Goal: Transaction & Acquisition: Purchase product/service

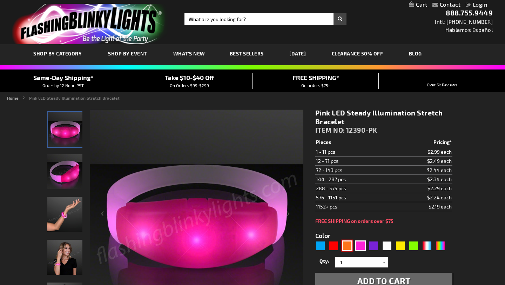
click at [349, 249] on div "Orange" at bounding box center [347, 245] width 11 height 11
type input "5637"
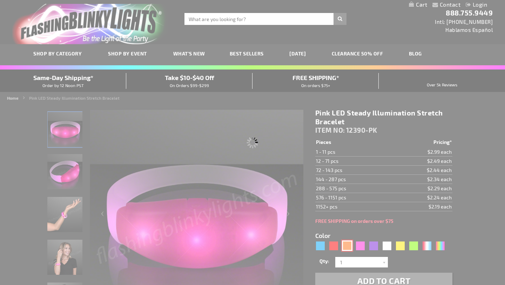
type input "12390-OR"
type input "Customize - Orange LED Steady Illumination Stretch Bracelet - ITEM NO: 12390-OR"
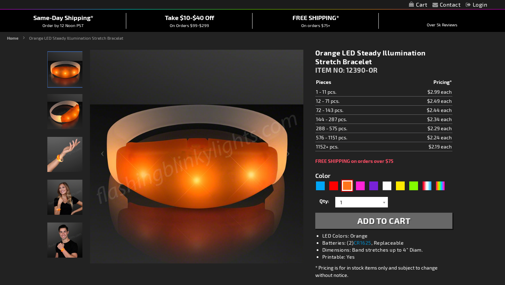
scroll to position [62, 0]
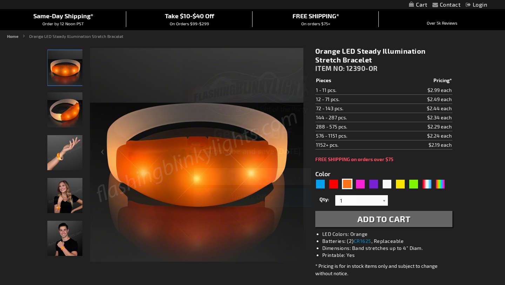
click at [266, 176] on input "Email" at bounding box center [253, 177] width 118 height 18
type input "[EMAIL_ADDRESS][DOMAIN_NAME]"
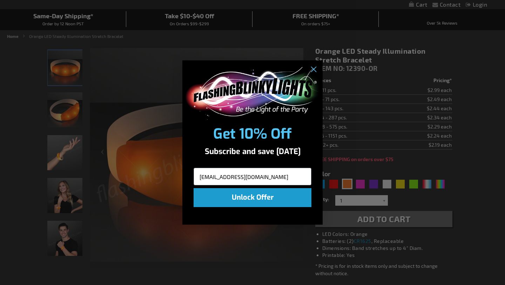
click at [260, 196] on button "Unlock Offer" at bounding box center [253, 197] width 118 height 19
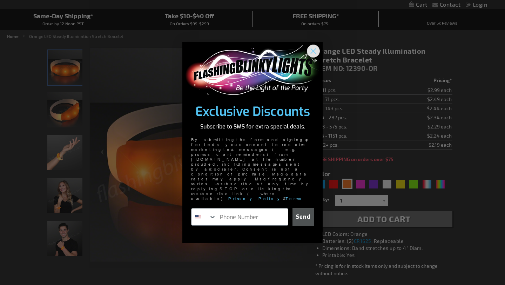
click at [314, 54] on icon "Close dialog" at bounding box center [313, 51] width 5 height 5
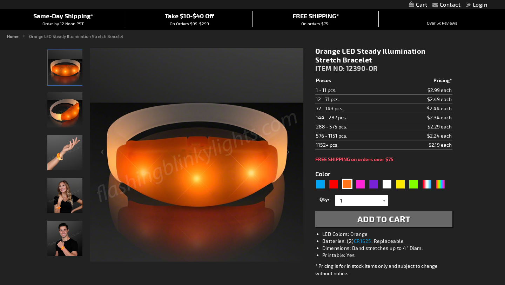
click at [391, 218] on span "Add to Cart" at bounding box center [384, 219] width 53 height 10
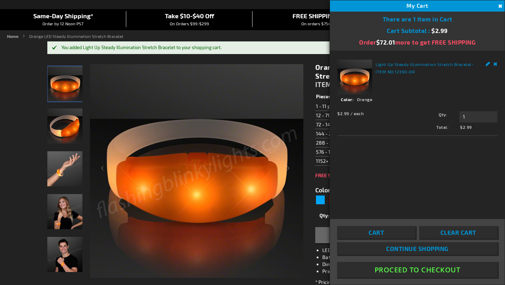
click at [11, 7] on div "Contact Compare Products Checkout Login Skip to Content My Cart 1 1 items My Ca…" at bounding box center [252, 4] width 505 height 9
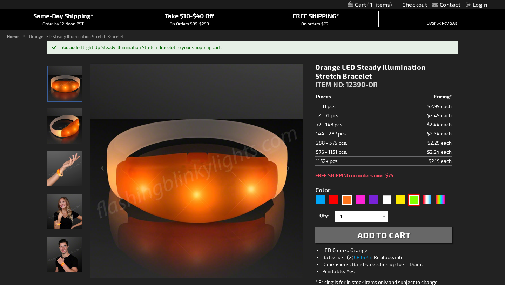
click at [411, 203] on div "Green" at bounding box center [414, 200] width 11 height 11
type input "5648"
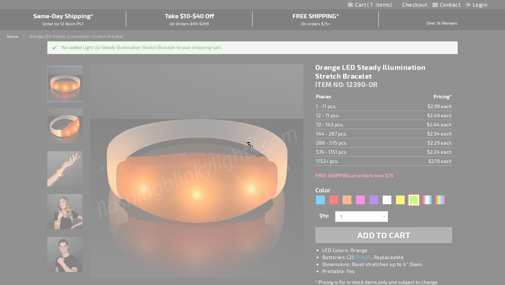
type input "12390-GN"
type input "Customize - Green LED Steady Illumination Stretch Bracelet - ITEM NO: 12390-GN"
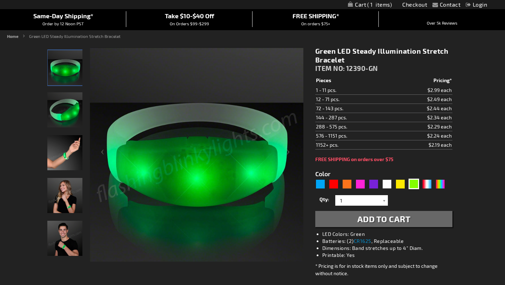
click at [397, 223] on span "Add to Cart" at bounding box center [384, 219] width 53 height 10
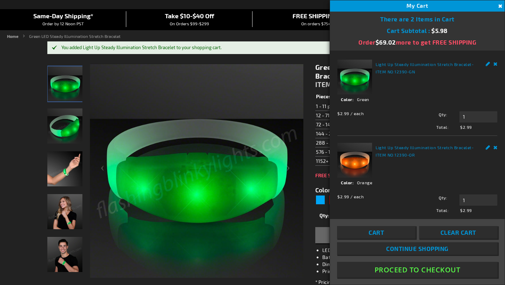
click at [379, 266] on button "Proceed To Checkout" at bounding box center [417, 270] width 161 height 16
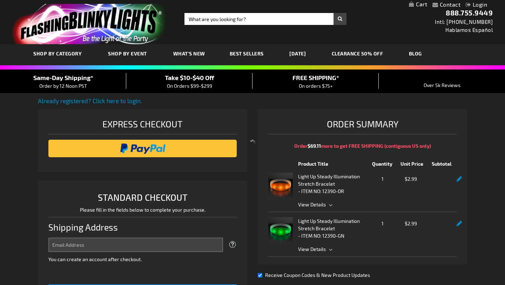
select select "US"
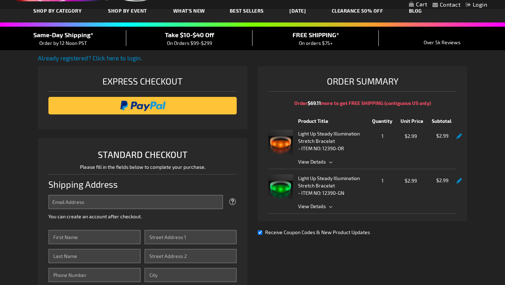
scroll to position [47, 0]
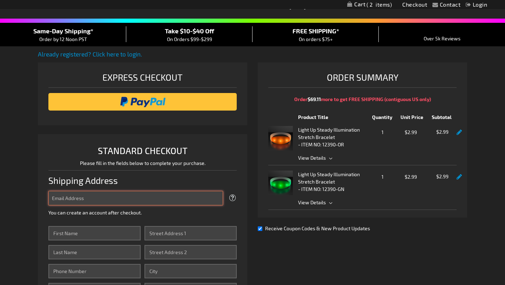
click at [161, 193] on input "Email Address" at bounding box center [135, 198] width 175 height 14
type input "[EMAIL_ADDRESS][DOMAIN_NAME]"
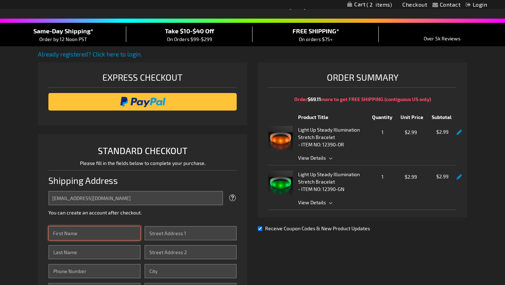
click at [114, 235] on input "First Name" at bounding box center [94, 233] width 92 height 14
type input "Morvey"
type input "[PERSON_NAME]"
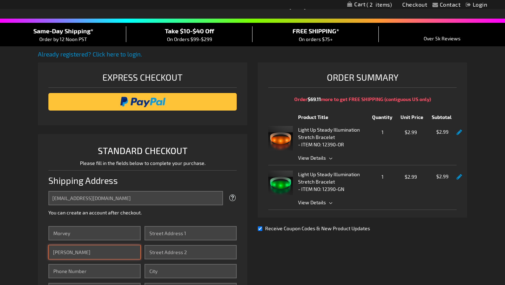
type input "5024948888"
type input "Bay Run Microgreens"
type input "4404 Bay Run Court, Louisville, KY 40245"
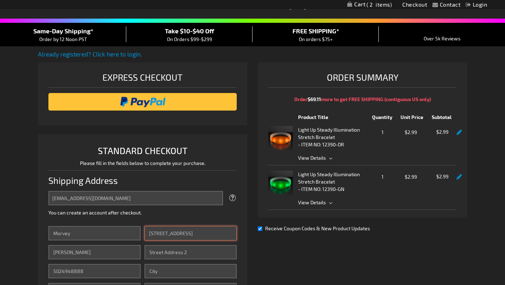
type input "[GEOGRAPHIC_DATA]"
select select "27"
type input "40245"
drag, startPoint x: 234, startPoint y: 233, endPoint x: 190, endPoint y: 233, distance: 43.9
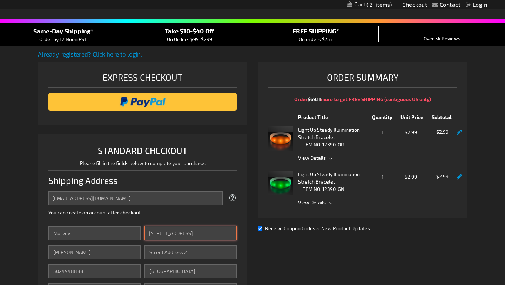
click at [190, 233] on input "4404 Bay Run Court, Louisville, KY 40245" at bounding box center [191, 233] width 92 height 14
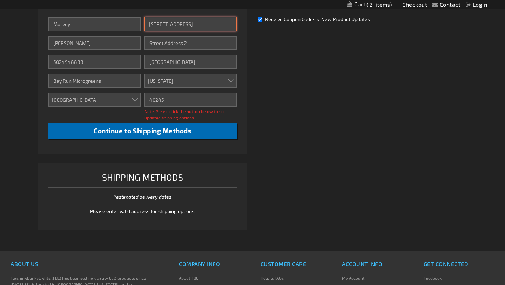
scroll to position [256, 0]
type input "[STREET_ADDRESS]"
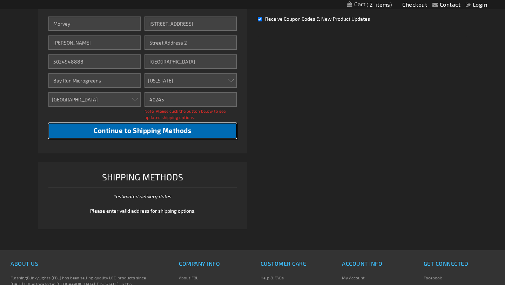
click at [211, 128] on button "Continue to Shipping Methods" at bounding box center [142, 131] width 188 height 16
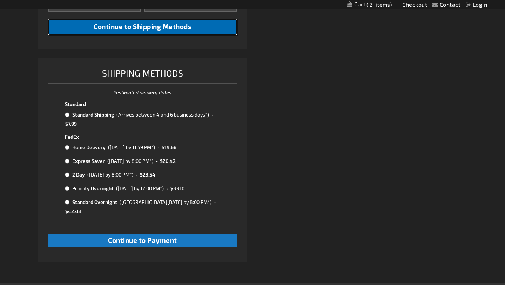
scroll to position [365, 0]
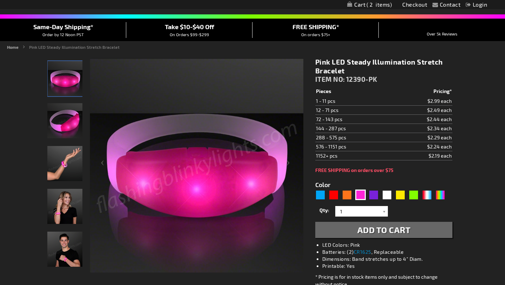
scroll to position [52, 0]
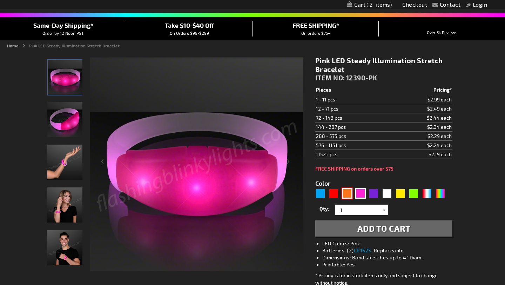
click at [350, 195] on div "Orange" at bounding box center [347, 193] width 11 height 11
type input "5637"
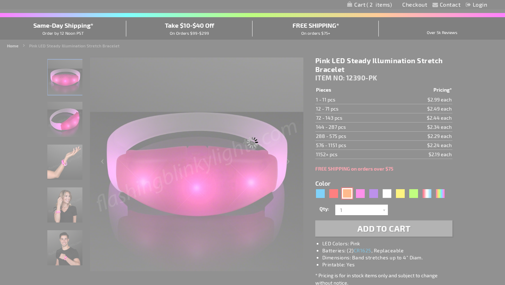
type input "12390-OR"
type input "Customize - Orange LED Steady Illumination Stretch Bracelet - ITEM NO: 12390-OR"
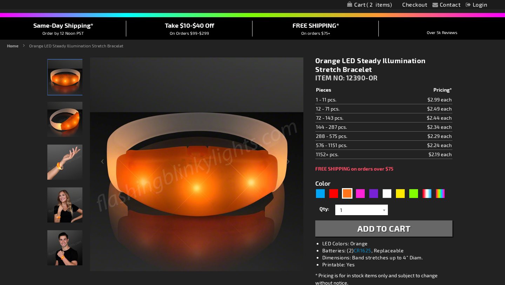
click at [376, 229] on span "Add to Cart" at bounding box center [384, 228] width 53 height 10
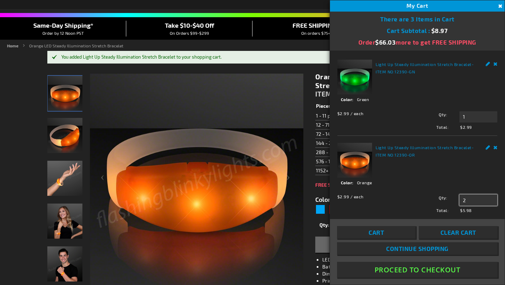
click at [464, 199] on input "2" at bounding box center [479, 199] width 38 height 11
type input "1"
click at [466, 117] on input "1" at bounding box center [479, 116] width 38 height 11
type input "1"
click at [258, 46] on ul "Home Orange LED Steady Illumination Stretch Bracelet" at bounding box center [252, 45] width 491 height 6
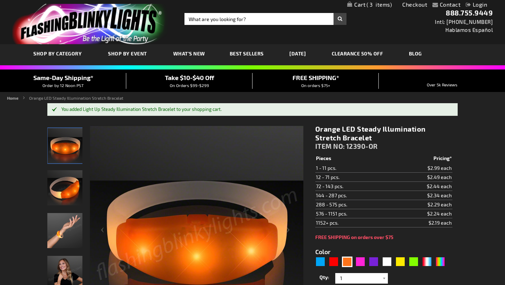
click at [378, 8] on div "Contact Compare Products Checkout Login Skip to Content My Cart 3 3 items My Ca…" at bounding box center [252, 4] width 505 height 9
click at [368, 5] on span "3" at bounding box center [379, 4] width 25 height 6
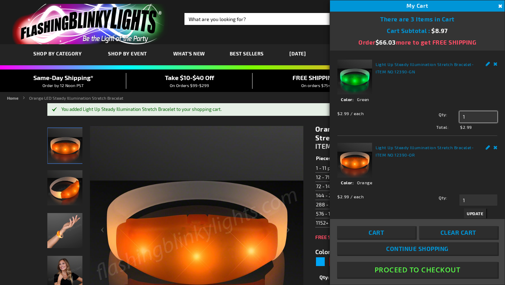
click at [468, 118] on input "1" at bounding box center [479, 116] width 38 height 11
type input "1"
click at [408, 107] on div "See Details Options Details Color Green" at bounding box center [418, 102] width 160 height 12
click at [495, 63] on link "Remove" at bounding box center [496, 63] width 4 height 7
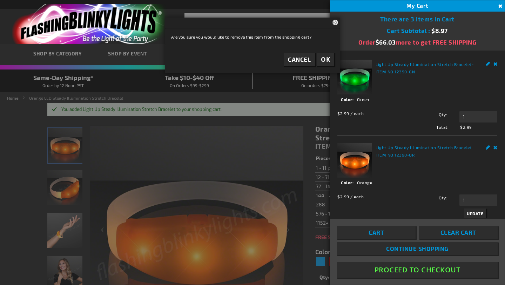
click at [306, 59] on span "Cancel" at bounding box center [299, 59] width 23 height 7
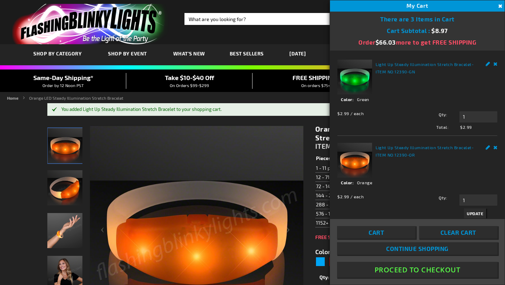
click at [496, 63] on link "Remove" at bounding box center [496, 63] width 4 height 7
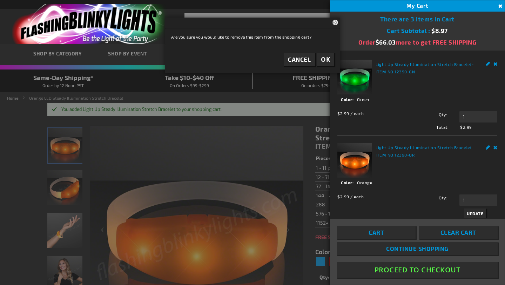
click at [321, 61] on span "OK" at bounding box center [325, 59] width 9 height 8
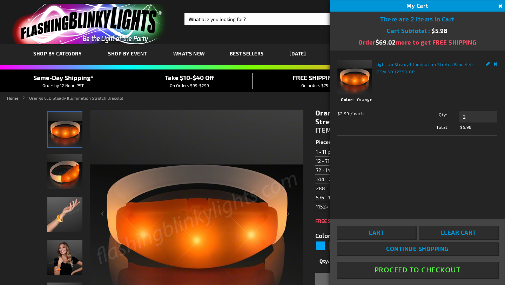
click at [390, 265] on button "Proceed To Checkout" at bounding box center [417, 270] width 161 height 16
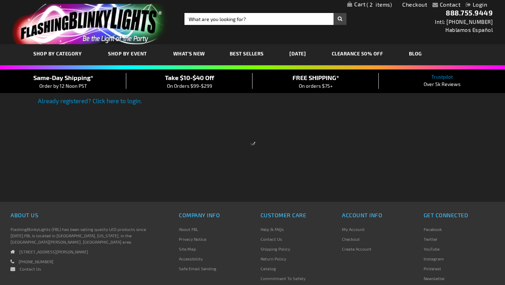
select select "US"
select select "27"
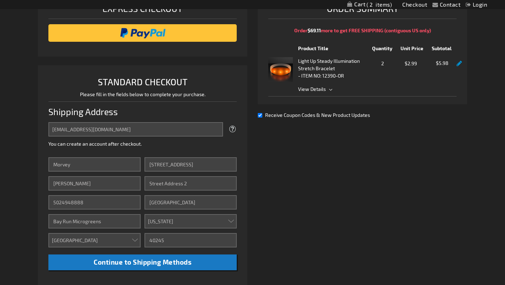
scroll to position [113, 0]
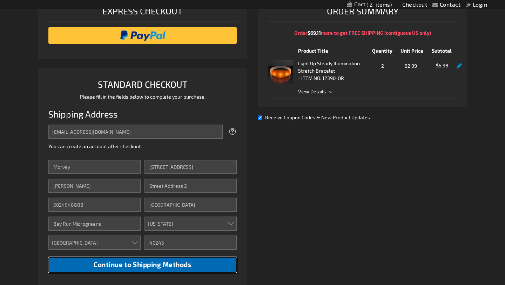
click at [206, 263] on button "Continue to Shipping Methods" at bounding box center [142, 265] width 188 height 16
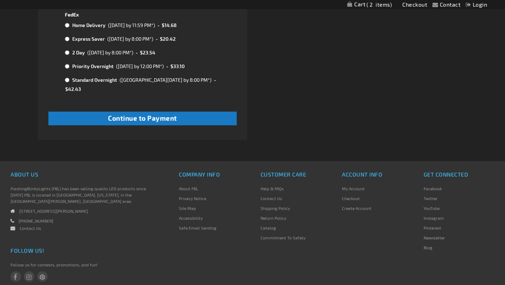
scroll to position [499, 0]
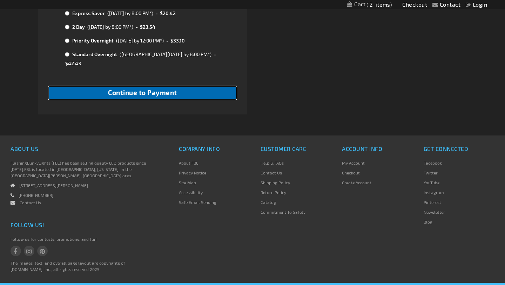
click at [206, 87] on button "Continue to Payment" at bounding box center [142, 93] width 188 height 14
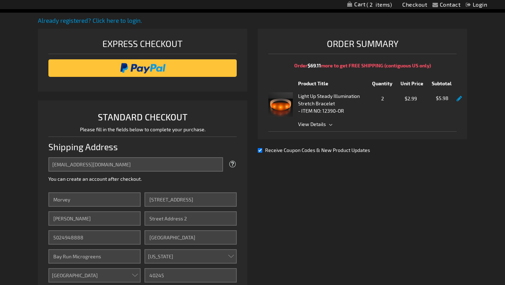
scroll to position [61, 0]
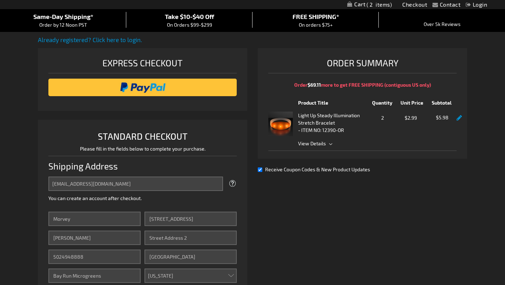
click at [375, 125] on div "Qty 2" at bounding box center [383, 124] width 27 height 25
click at [457, 119] on link at bounding box center [459, 118] width 5 height 6
click at [458, 119] on link at bounding box center [459, 118] width 5 height 6
click at [456, 118] on div "Light Up Steady Illumination Stretch Bracelet - ITEM NO: 12390-OR Qty 2 $2.99 $…" at bounding box center [362, 124] width 188 height 25
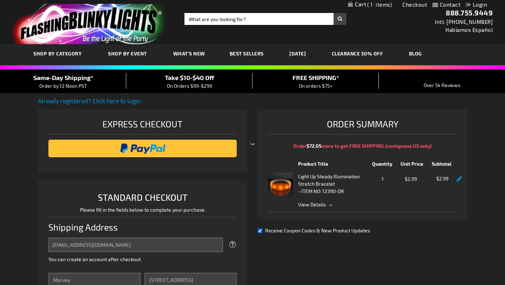
select select "US"
select select "27"
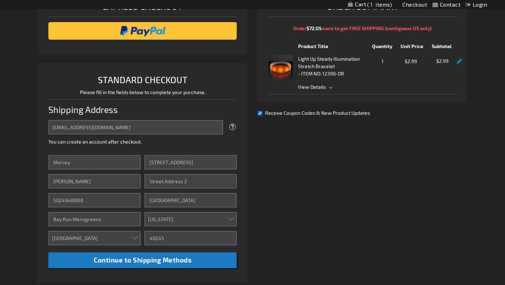
scroll to position [120, 0]
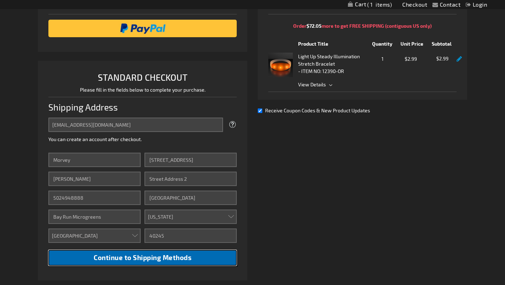
click at [209, 250] on button "Continue to Shipping Methods" at bounding box center [142, 258] width 188 height 16
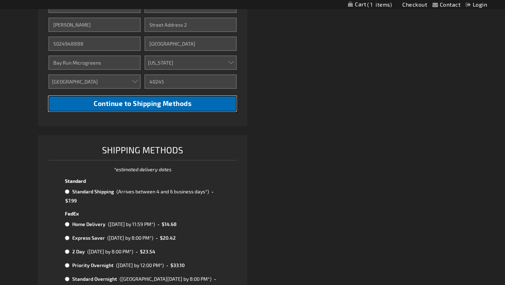
scroll to position [277, 0]
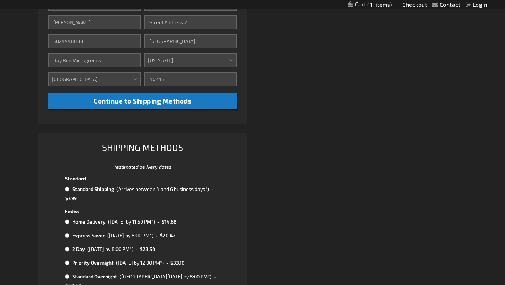
click at [210, 188] on td "-" at bounding box center [212, 189] width 5 height 9
radio input "true"
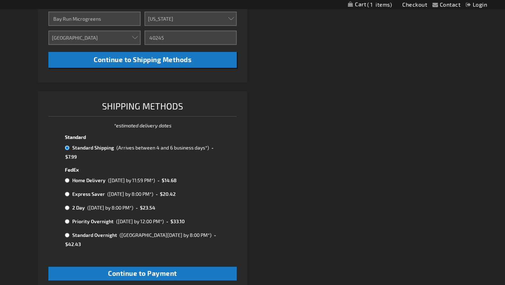
scroll to position [326, 0]
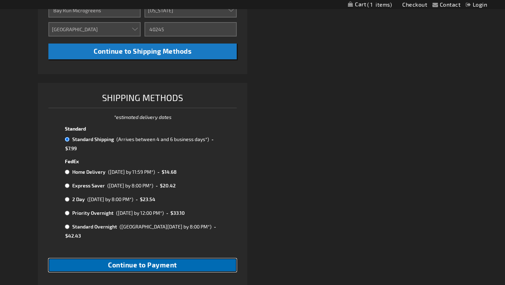
click at [208, 264] on button "Continue to Payment" at bounding box center [142, 265] width 188 height 14
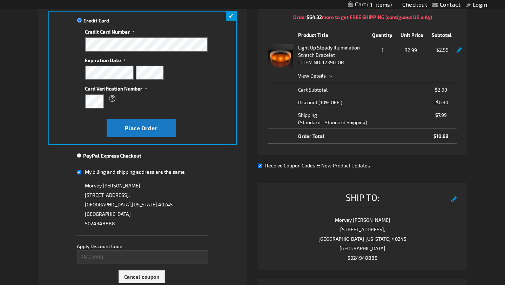
scroll to position [132, 0]
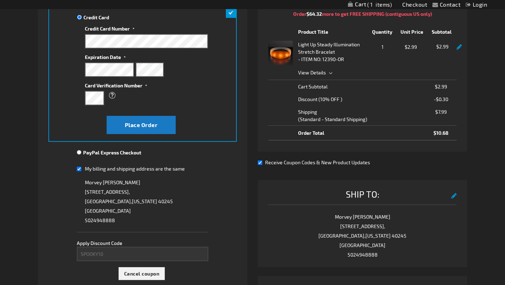
click at [476, 11] on div "Contact Compare Products Checkout Login Skip to Content My Cart 1 1 items My Ca…" at bounding box center [252, 196] width 505 height 657
click at [479, 1] on li "Login" at bounding box center [477, 5] width 32 height 9
click at [472, 2] on link "Login" at bounding box center [476, 4] width 21 height 7
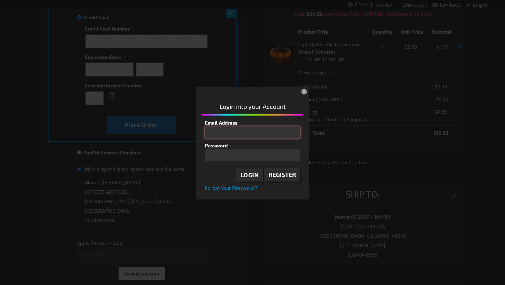
click at [250, 135] on input "Email Address" at bounding box center [252, 132] width 95 height 12
click at [272, 177] on span "Register" at bounding box center [282, 174] width 27 height 7
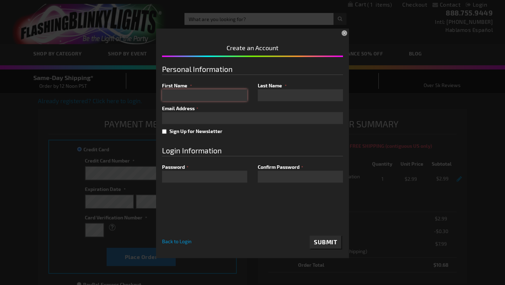
click at [211, 94] on input "First Name" at bounding box center [204, 95] width 85 height 12
type input "Morvey"
type input "Manshadi"
type input "[EMAIL_ADDRESS][DOMAIN_NAME]"
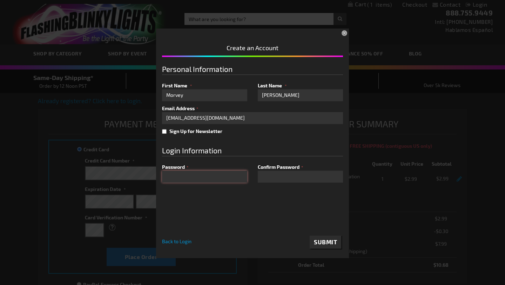
click at [148, 173] on div "Please complete your information below to login. Please complete your informati…" at bounding box center [253, 142] width 500 height 231
click at [326, 239] on span "Submit" at bounding box center [325, 241] width 23 height 7
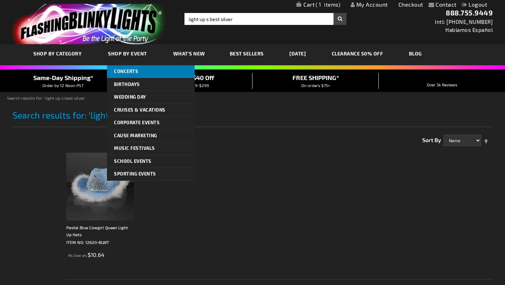
click at [125, 71] on span "Concerts" at bounding box center [126, 71] width 24 height 6
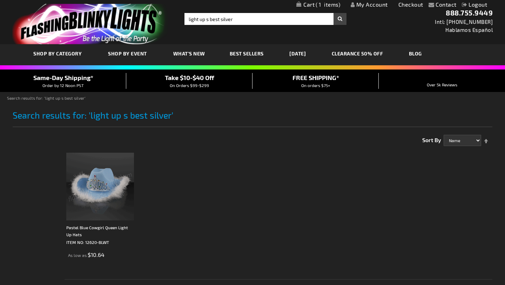
scroll to position [32, 0]
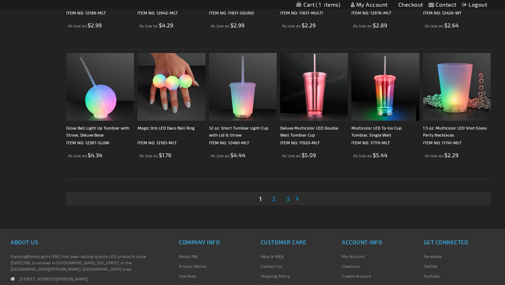
scroll to position [1336, 0]
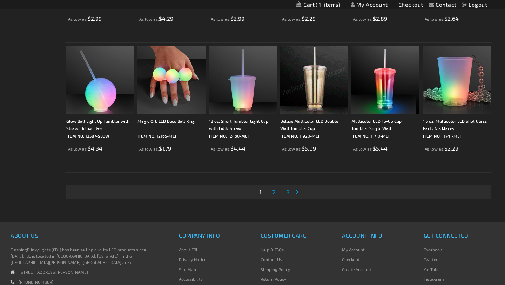
click at [276, 193] on span "2" at bounding box center [274, 192] width 4 height 8
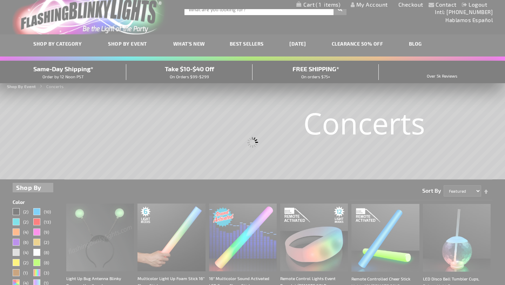
scroll to position [0, 0]
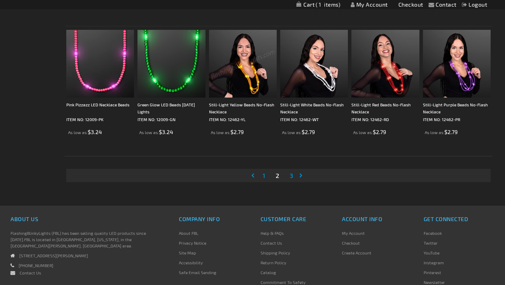
scroll to position [1353, 0]
click at [292, 176] on span "3" at bounding box center [292, 175] width 4 height 8
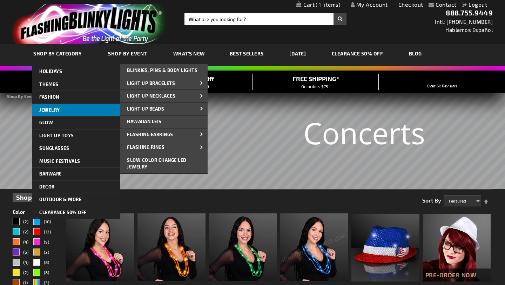
click at [56, 110] on span "Jewelry" at bounding box center [49, 110] width 21 height 6
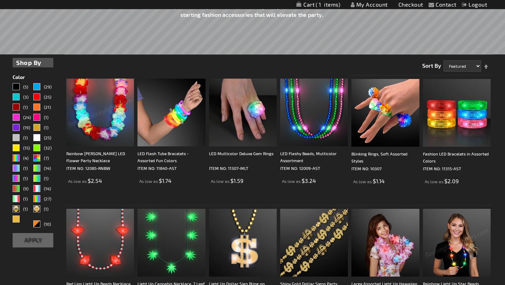
scroll to position [162, 0]
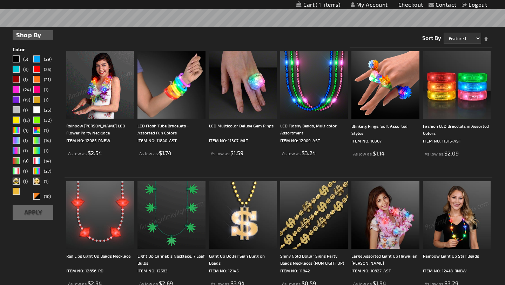
click at [178, 213] on img at bounding box center [172, 215] width 68 height 68
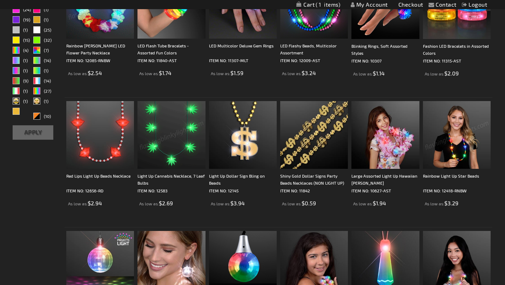
scroll to position [244, 0]
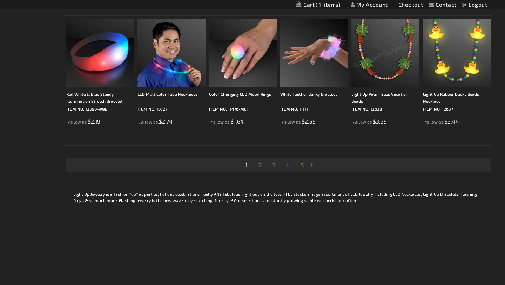
scroll to position [1378, 0]
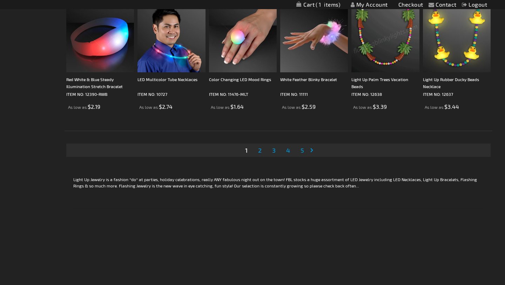
click at [263, 147] on link "Page 2" at bounding box center [260, 150] width 6 height 11
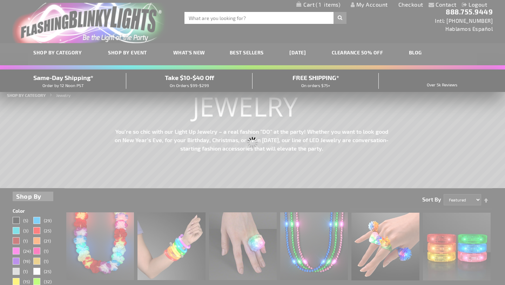
scroll to position [0, 0]
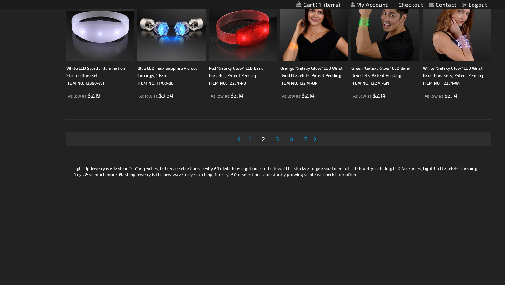
scroll to position [1388, 0]
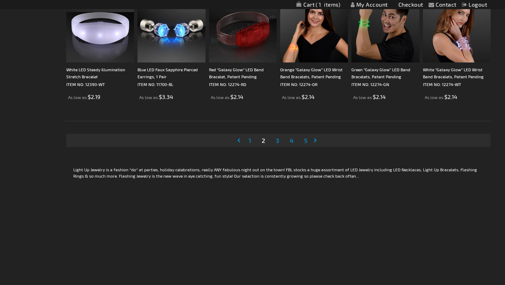
click at [278, 142] on span "3" at bounding box center [278, 141] width 4 height 8
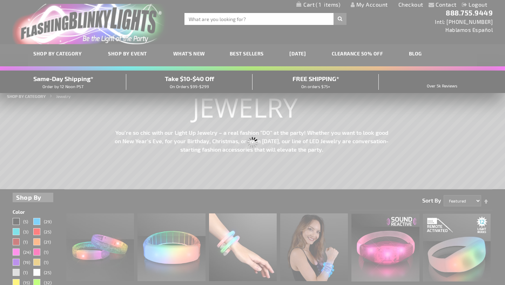
scroll to position [0, 0]
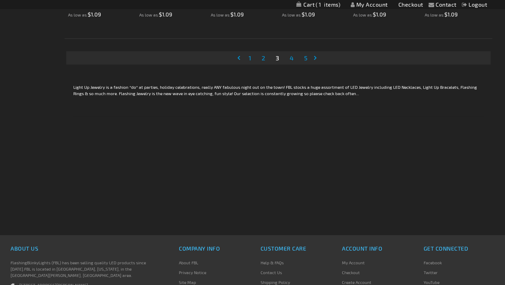
scroll to position [1417, 0]
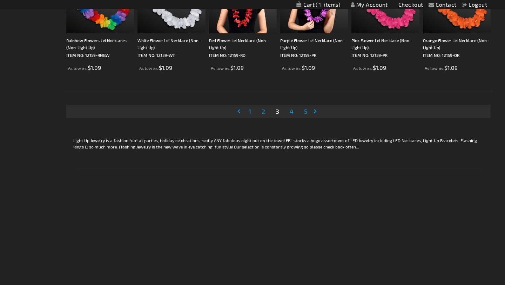
click at [293, 113] on span "4" at bounding box center [292, 111] width 4 height 8
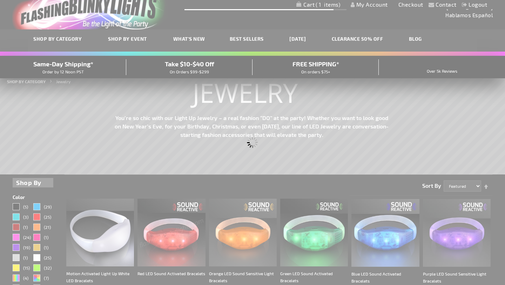
scroll to position [0, 0]
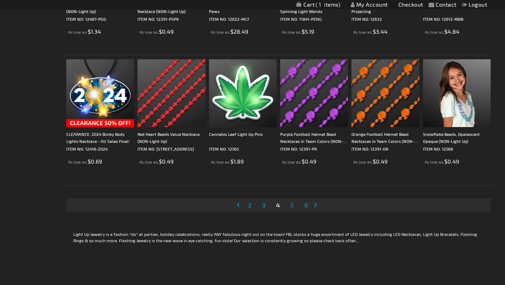
scroll to position [1378, 0]
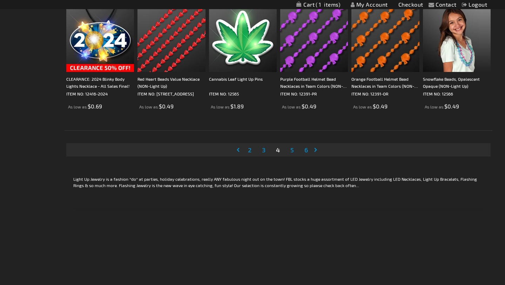
click at [294, 150] on link "Page 5" at bounding box center [292, 150] width 6 height 11
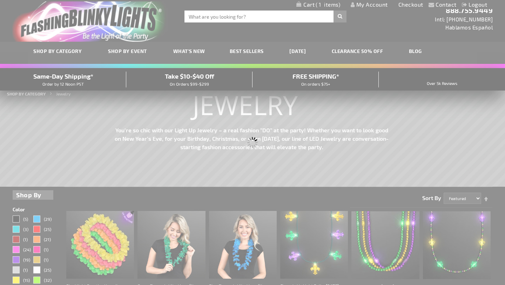
scroll to position [0, 0]
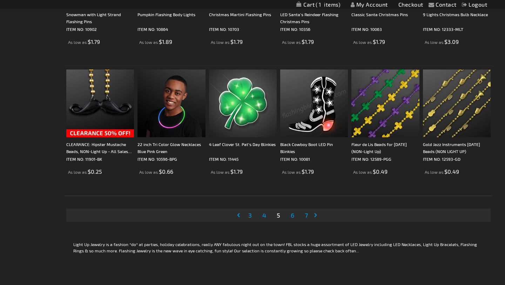
scroll to position [1378, 0]
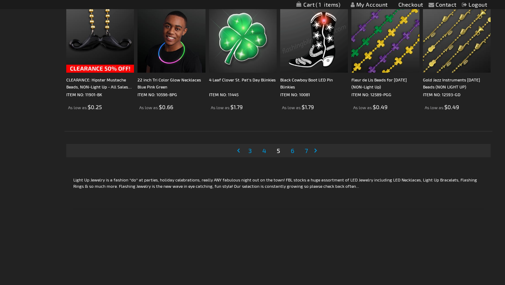
click at [294, 150] on span "6" at bounding box center [293, 151] width 4 height 8
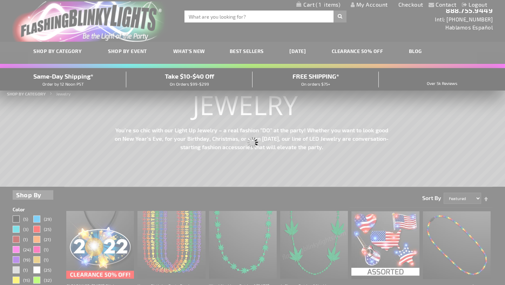
scroll to position [0, 0]
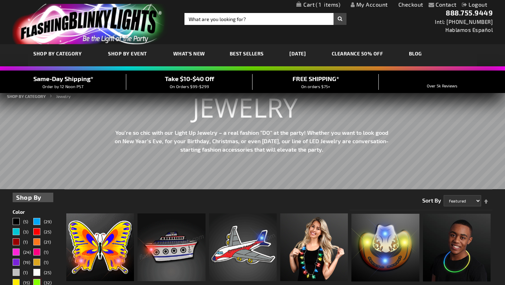
click at [40, 281] on div "Green" at bounding box center [36, 282] width 7 height 7
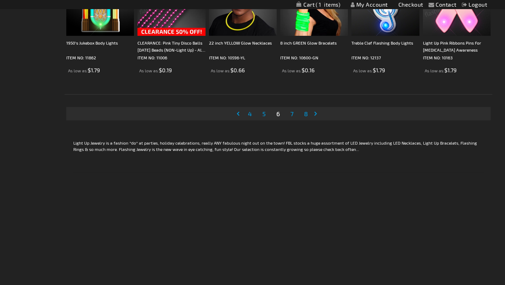
scroll to position [1424, 0]
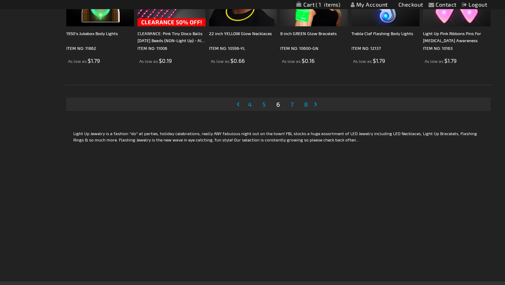
click at [293, 102] on span "7" at bounding box center [292, 104] width 3 height 8
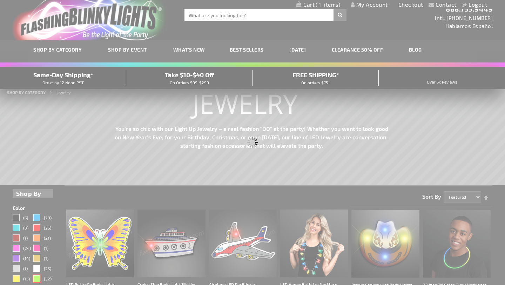
scroll to position [0, 0]
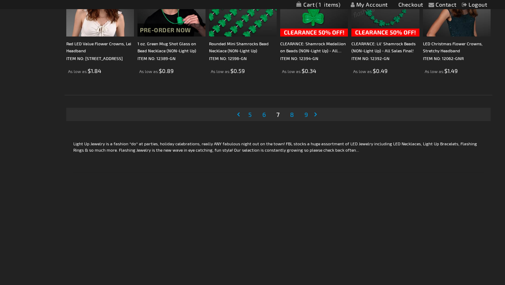
scroll to position [1426, 0]
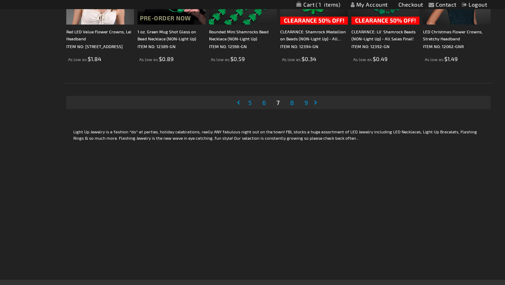
click at [290, 101] on span "8" at bounding box center [292, 103] width 4 height 8
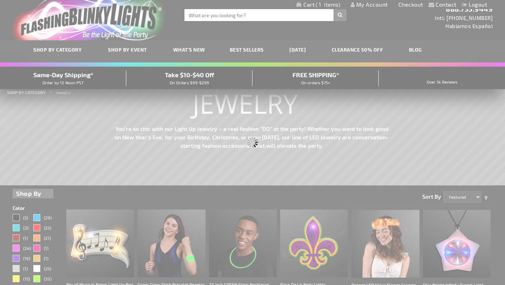
scroll to position [0, 0]
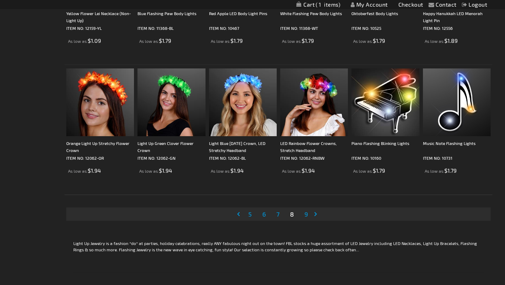
scroll to position [1357, 0]
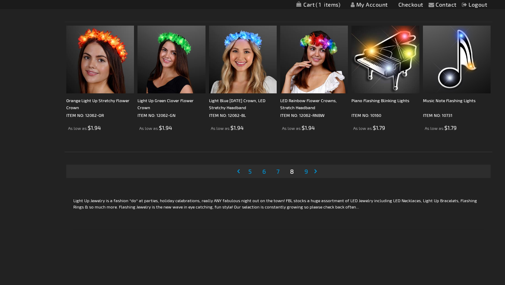
click at [308, 171] on link "Page 9" at bounding box center [306, 171] width 6 height 11
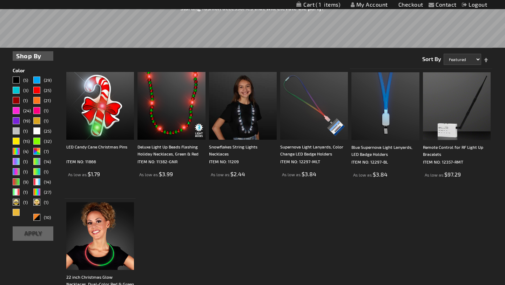
scroll to position [140, 0]
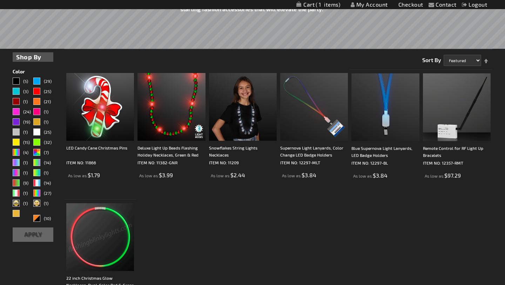
click at [21, 72] on div "Color" at bounding box center [33, 71] width 41 height 5
click at [39, 142] on div "Green" at bounding box center [36, 142] width 7 height 7
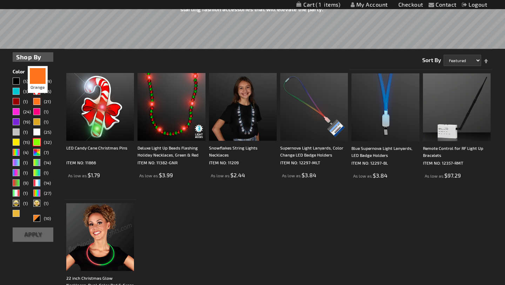
click at [39, 100] on div "Orange" at bounding box center [36, 101] width 7 height 7
click at [35, 235] on button "Apply" at bounding box center [33, 234] width 41 height 14
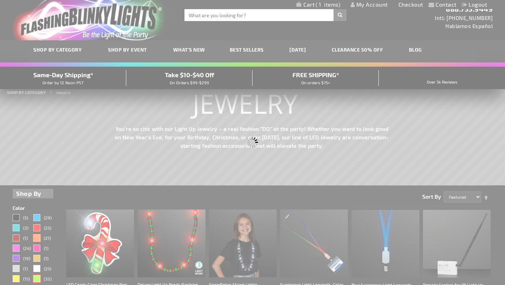
scroll to position [0, 0]
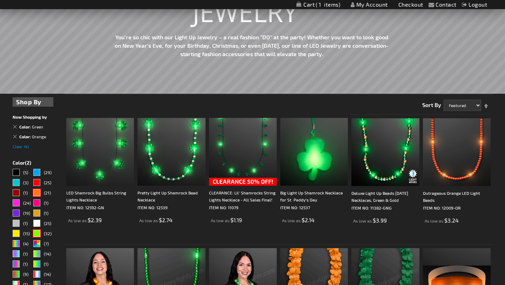
scroll to position [94, 0]
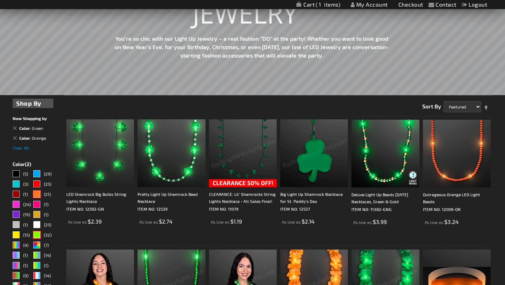
click at [230, 168] on img at bounding box center [243, 153] width 68 height 68
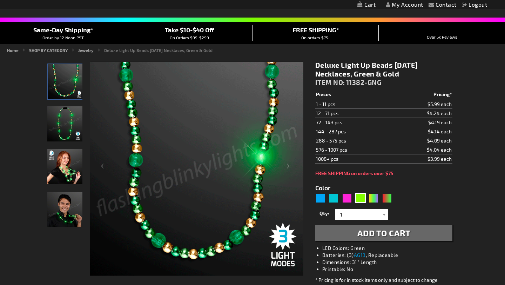
scroll to position [49, 0]
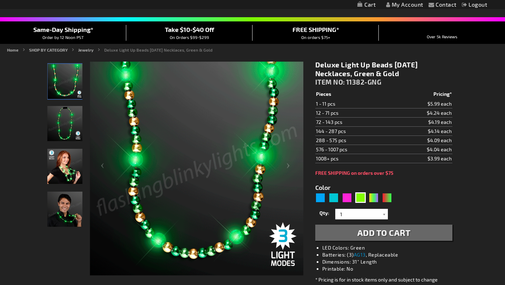
click at [68, 119] on img "Deluxe Light Up Beads Mardi Gras Necklaces" at bounding box center [64, 123] width 35 height 35
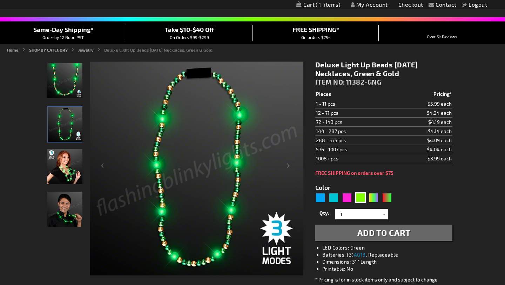
click at [68, 176] on img "Woman wearing Deluxe Light Up Beads Mardi Gras Necklaces" at bounding box center [64, 166] width 35 height 35
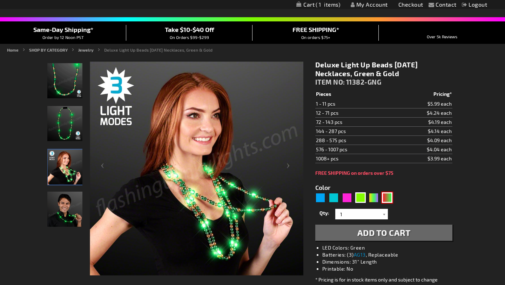
click at [389, 195] on div "RNG" at bounding box center [387, 197] width 11 height 11
type input "5642"
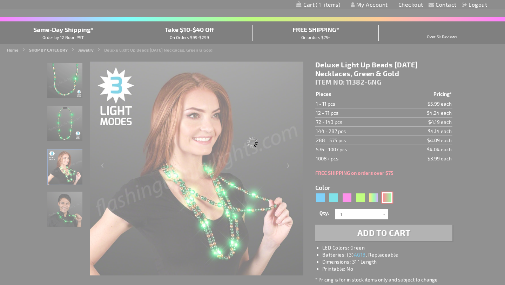
type input "11382-GNR"
type input "Customize - Deluxe Light Up Beads Flashing Holiday Necklaces, Green &amp; Red -…"
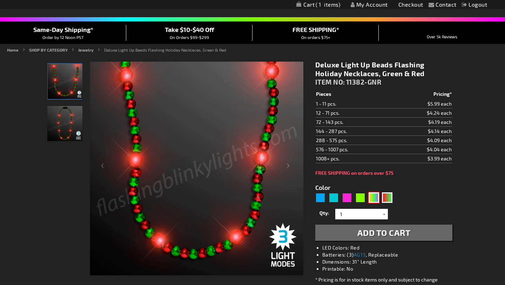
click at [373, 200] on div "PGG" at bounding box center [374, 197] width 11 height 11
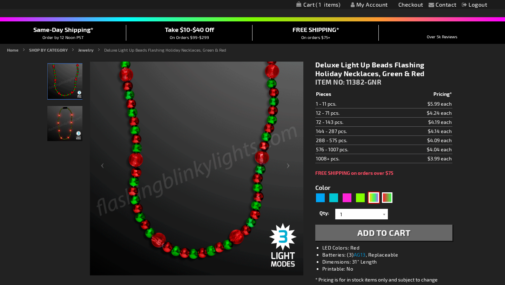
type input "5638"
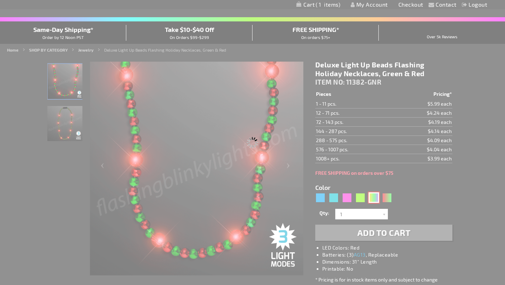
type input "11382-PGG"
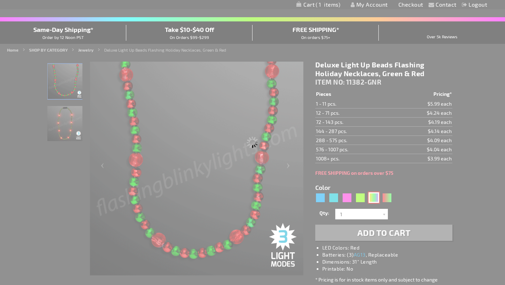
type input "Customize - Deluxe Light Up Beads Mardi Gras Necklace, Purple Green &amp; Gold …"
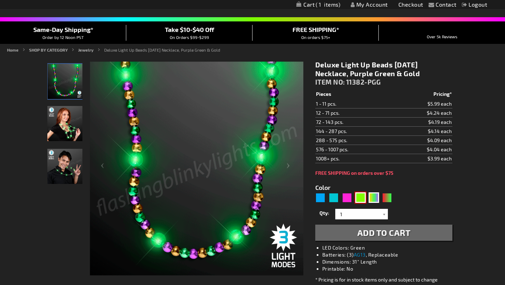
click at [357, 199] on div "Green" at bounding box center [361, 197] width 11 height 11
type input "5648"
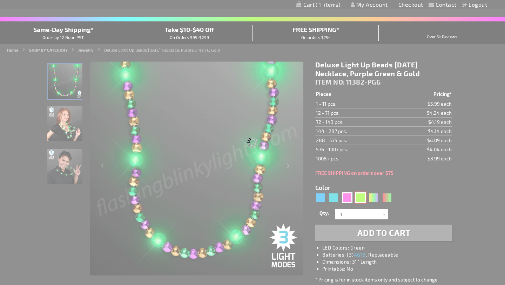
type input "11382-GNG"
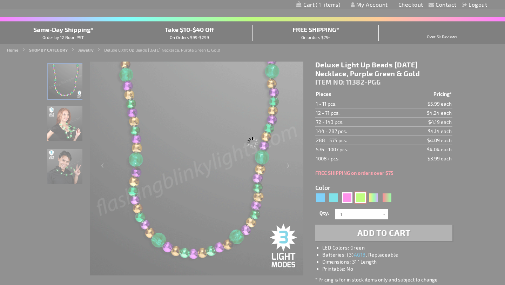
type input "Customize - Deluxe Light Up Beads Mardi Gras Necklaces, Green &amp; Gold - ITEM…"
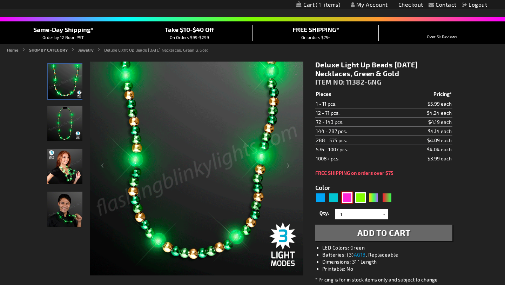
click at [347, 202] on div "Pink" at bounding box center [347, 197] width 11 height 11
type input "5639"
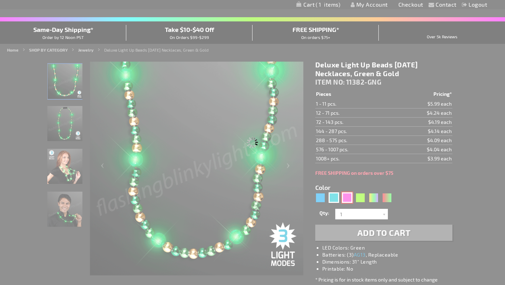
type input "11382-PPS"
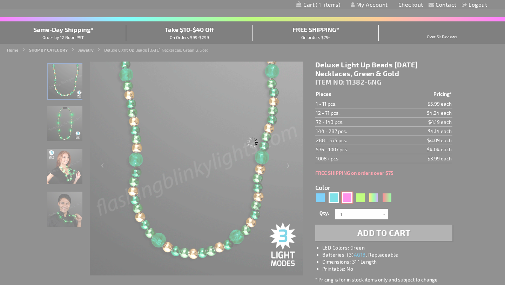
type input "Customize - Deluxe LED Beads Flashing Necklace, Pink Purple &amp; Silver - ITEM…"
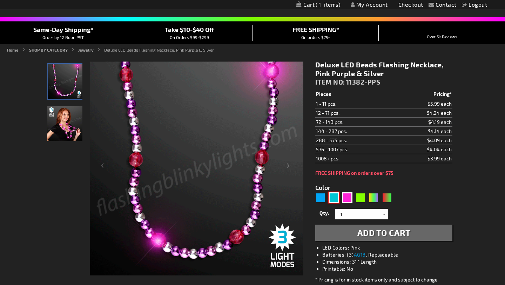
click at [333, 199] on div "Turquoise" at bounding box center [334, 197] width 11 height 11
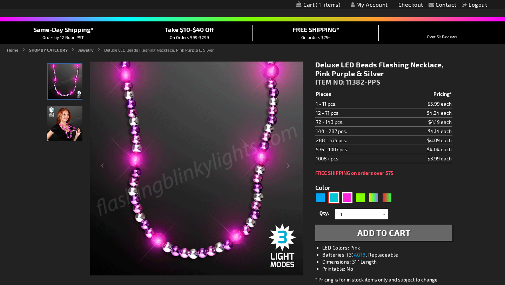
type input "5653"
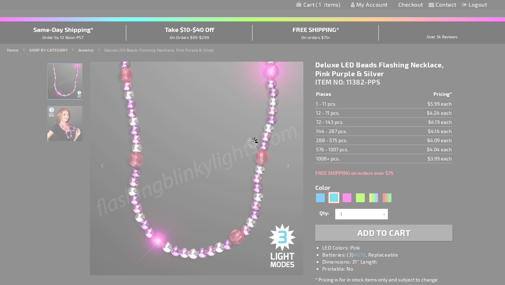
type input "11382-TQP"
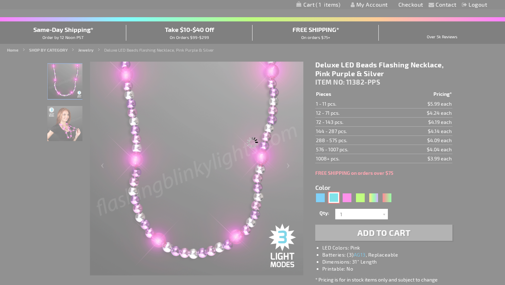
type input "Customize - Deluxe Turquoise LED Beaded Necklace, Winter Colors - ITEM NO: 1138…"
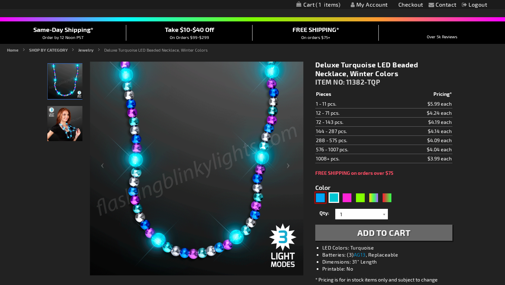
click at [324, 199] on div "Blue" at bounding box center [321, 197] width 11 height 11
type input "5629"
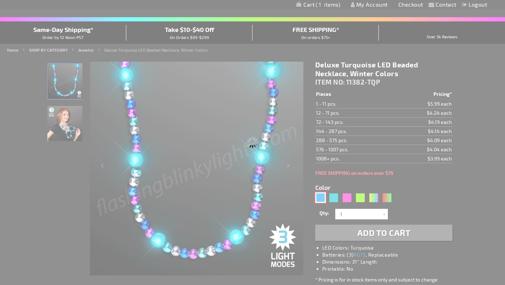
type input "11382-BBS"
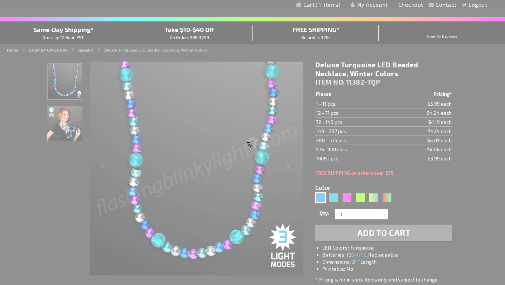
type input "Customize - Deluxe Blue Light Up Beaded Necklace, Blue &amp; Silver - ITEM NO: …"
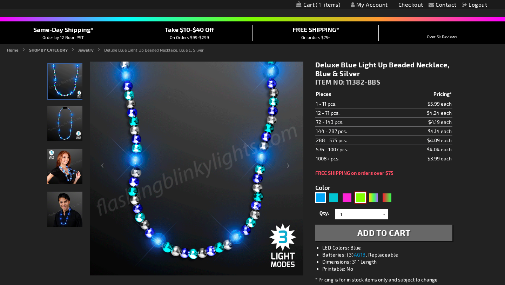
click at [361, 201] on div "Green" at bounding box center [361, 197] width 11 height 11
type input "5648"
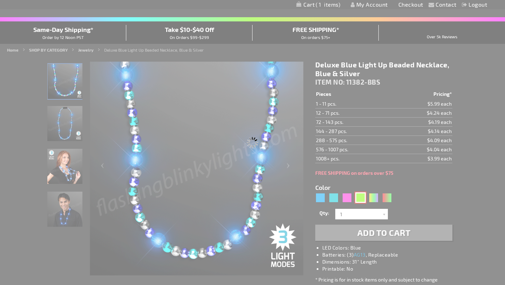
type input "11382-GNG"
type input "Customize - Deluxe Light Up Beads Mardi Gras Necklaces, Green &amp; Gold - ITEM…"
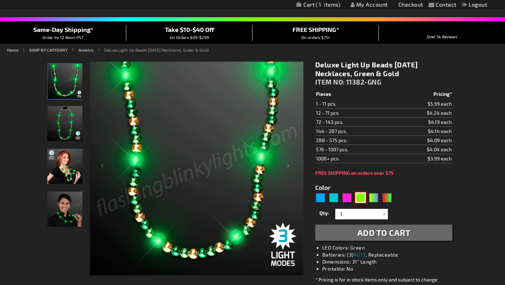
click at [53, 214] on img at bounding box center [64, 209] width 35 height 35
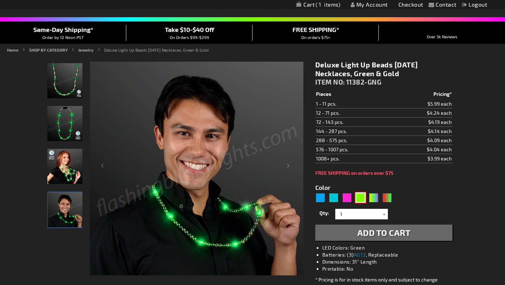
click at [60, 177] on img at bounding box center [64, 166] width 35 height 35
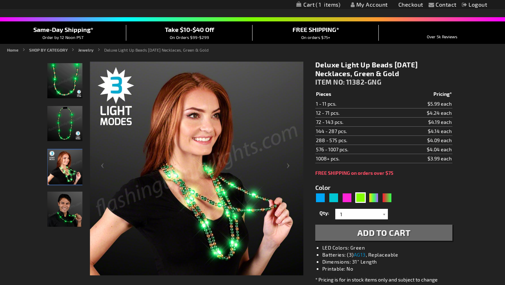
click at [354, 234] on button "Add to Cart" at bounding box center [384, 233] width 137 height 16
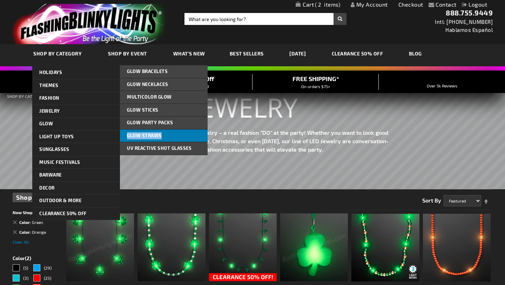
click at [124, 132] on link "Glow Straws" at bounding box center [164, 136] width 88 height 13
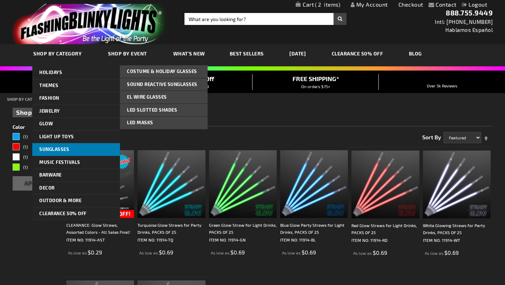
click at [54, 147] on span "Sunglasses" at bounding box center [54, 149] width 30 height 6
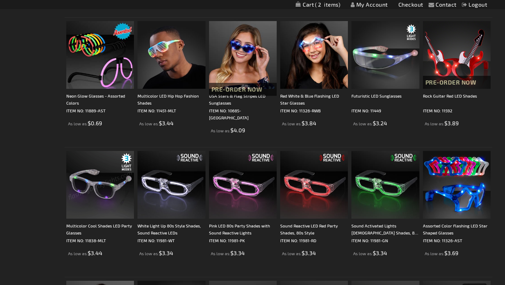
scroll to position [260, 0]
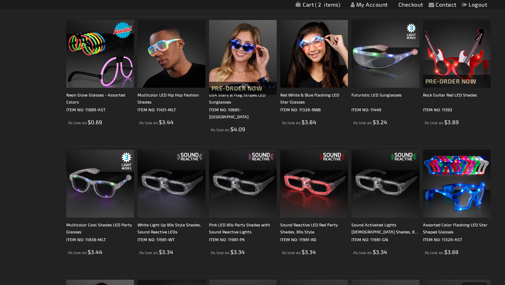
click at [385, 182] on img at bounding box center [386, 184] width 68 height 68
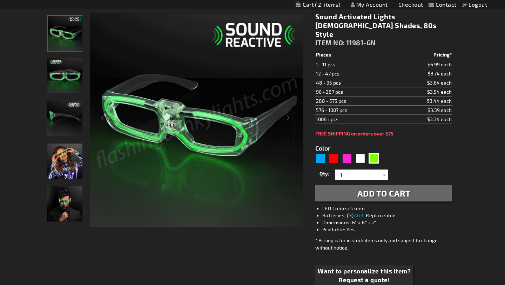
scroll to position [100, 0]
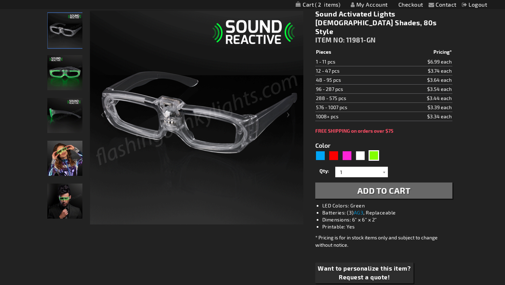
click at [419, 183] on button "Add to Cart" at bounding box center [384, 191] width 137 height 16
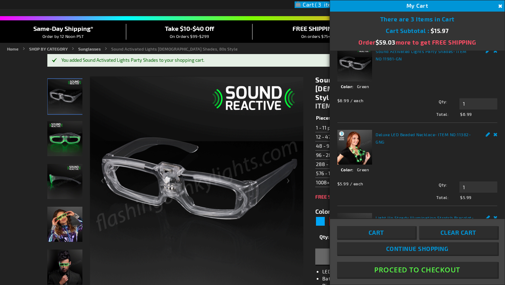
scroll to position [0, 0]
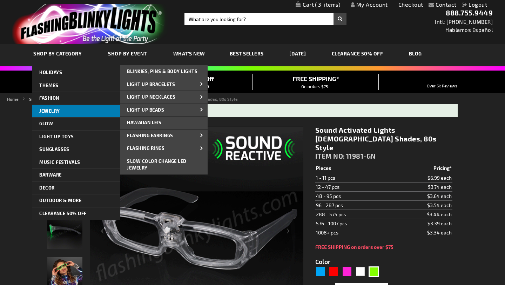
click at [53, 110] on span "Jewelry" at bounding box center [49, 111] width 21 height 6
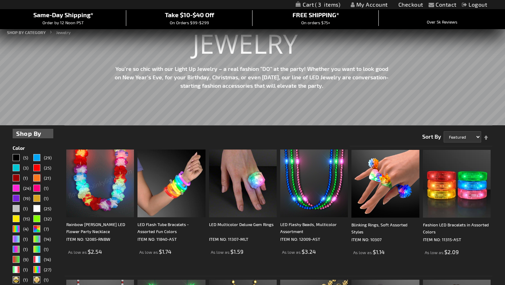
click at [40, 178] on div "Orange" at bounding box center [36, 177] width 7 height 7
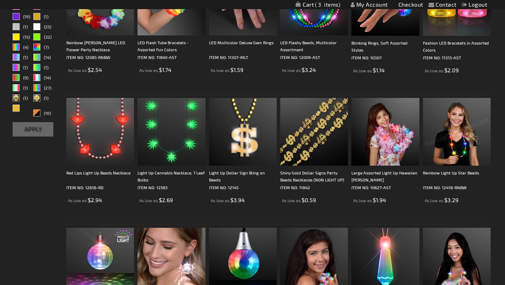
scroll to position [278, 0]
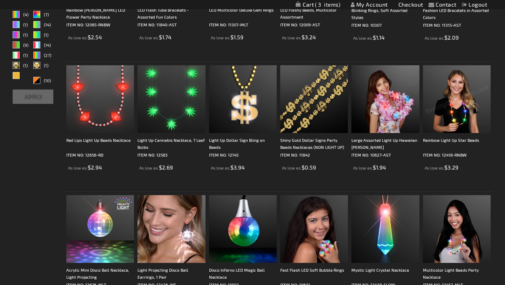
click at [36, 90] on button "Apply" at bounding box center [33, 96] width 41 height 14
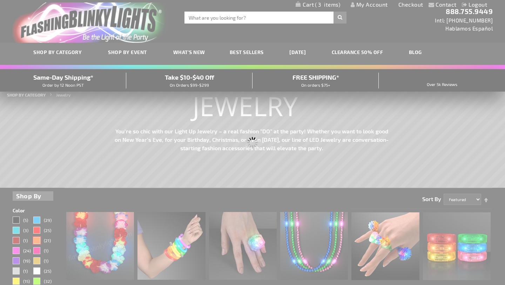
scroll to position [0, 0]
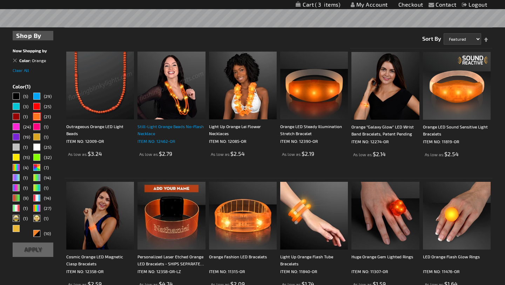
scroll to position [161, 0]
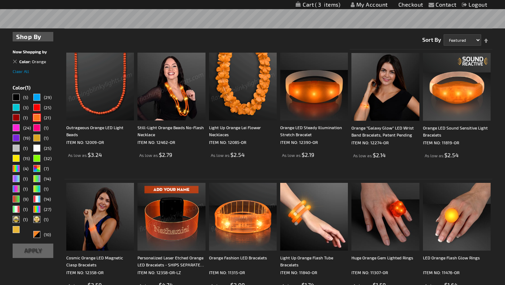
click at [243, 101] on img at bounding box center [243, 87] width 68 height 68
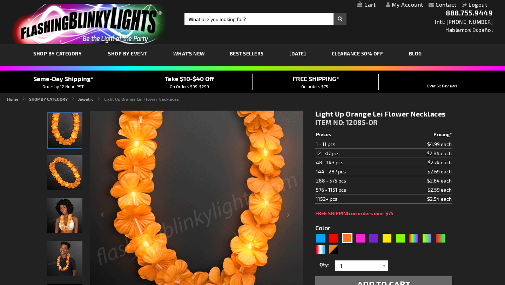
click at [385, 280] on span "Add to Cart" at bounding box center [384, 284] width 53 height 10
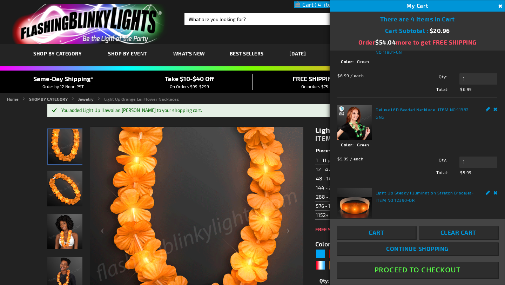
scroll to position [95, 0]
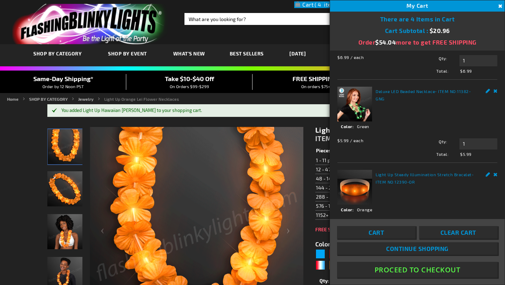
click at [496, 94] on link "Remove" at bounding box center [496, 90] width 4 height 7
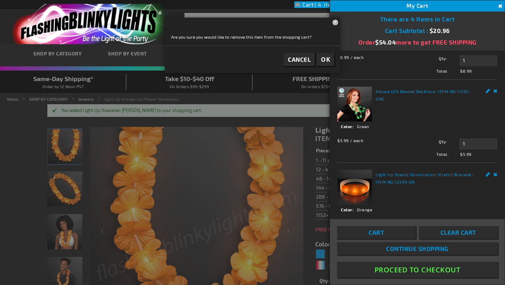
click at [496, 94] on link "Remove" at bounding box center [496, 90] width 4 height 7
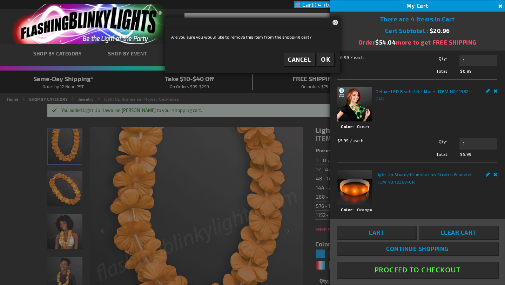
click at [327, 61] on span "OK" at bounding box center [325, 59] width 9 height 8
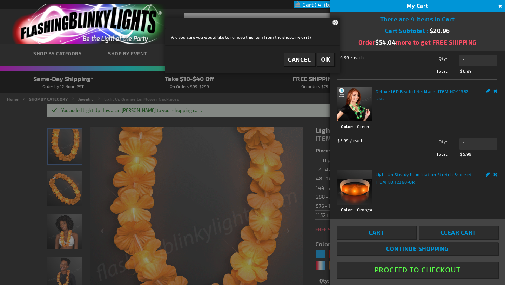
click at [332, 57] on button "OK" at bounding box center [326, 59] width 18 height 13
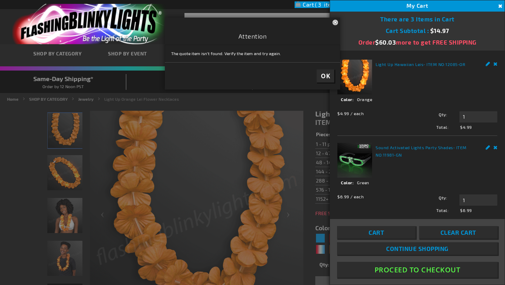
click at [336, 21] on button "Close" at bounding box center [337, 22] width 8 height 9
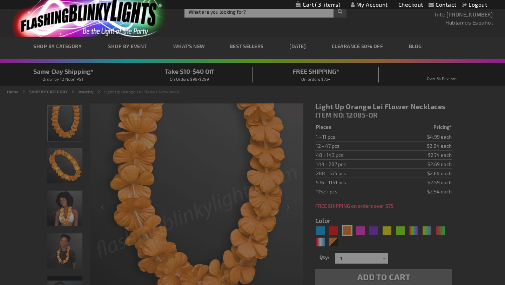
scroll to position [7, 0]
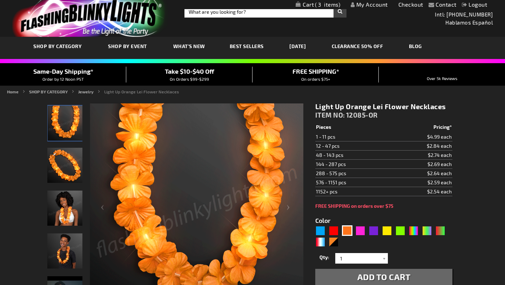
click at [326, 6] on span "3" at bounding box center [327, 4] width 25 height 6
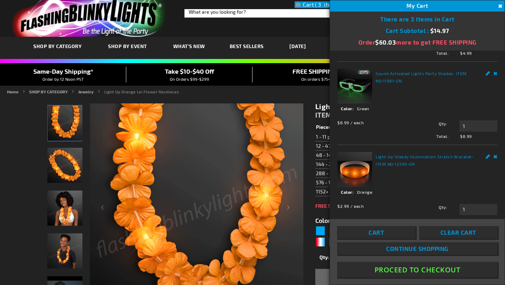
scroll to position [85, 0]
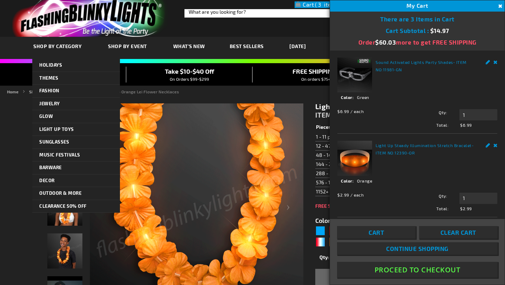
click at [62, 45] on span "SHOP BY CATEGORY" at bounding box center [57, 46] width 48 height 6
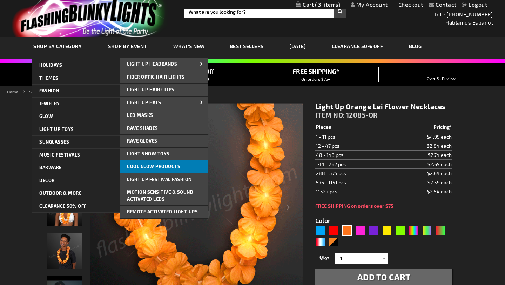
click at [138, 165] on span "Cool Glow Products" at bounding box center [153, 167] width 53 height 6
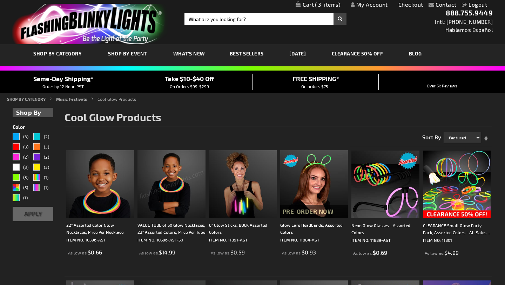
click at [189, 53] on span "What's New" at bounding box center [189, 54] width 32 height 6
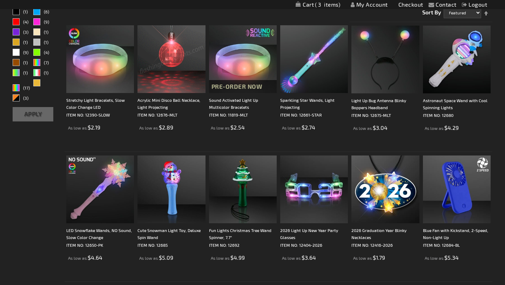
scroll to position [127, 0]
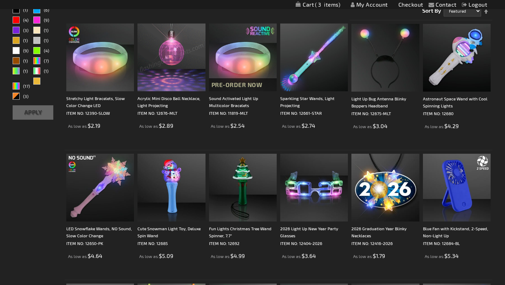
click at [172, 50] on img at bounding box center [172, 58] width 68 height 68
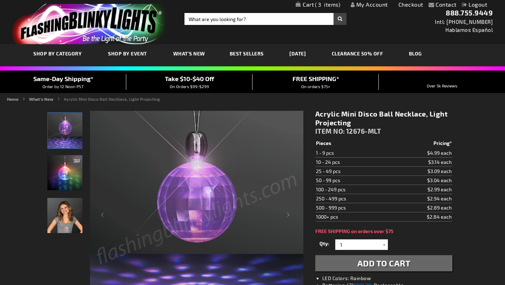
click at [63, 222] on img "Acrylic Mini Disco Ball Necklace, Light Projecting" at bounding box center [64, 215] width 35 height 35
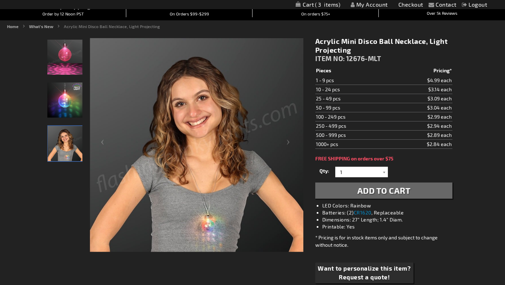
scroll to position [77, 0]
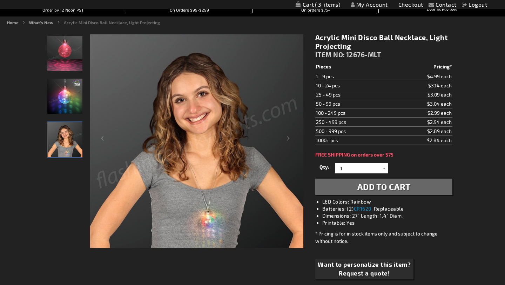
click at [332, 195] on div "Acrylic Mini Disco Ball Necklace, Light Projecting ITEM NO: 12676-MLT $2.89 Pie…" at bounding box center [384, 162] width 148 height 269
click at [328, 189] on button "Add to Cart" at bounding box center [384, 187] width 137 height 16
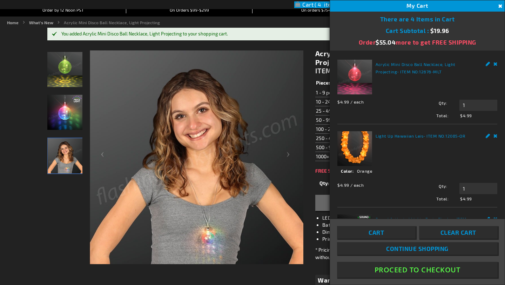
click at [496, 63] on link "Remove" at bounding box center [496, 63] width 4 height 7
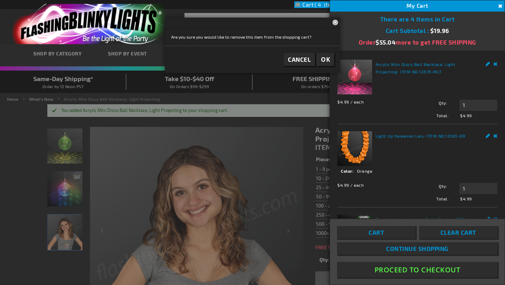
click at [326, 60] on span "OK" at bounding box center [325, 59] width 9 height 8
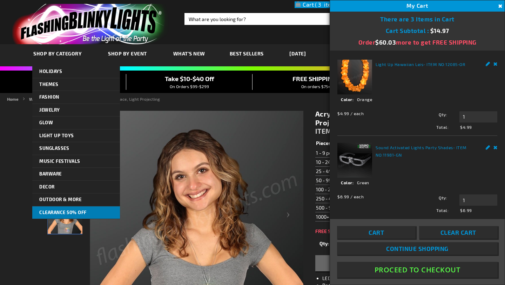
click at [69, 210] on span "CLEARANCE 50% OFF" at bounding box center [62, 213] width 47 height 6
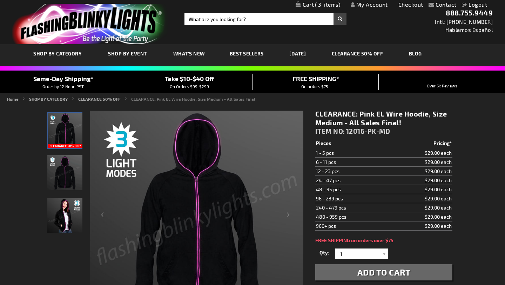
click at [59, 219] on img "Female wearing Pink EL Hoodie Light Jacket" at bounding box center [64, 215] width 35 height 35
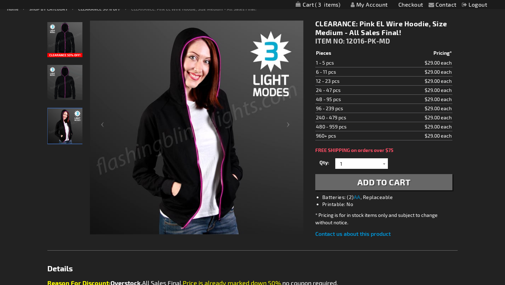
scroll to position [93, 0]
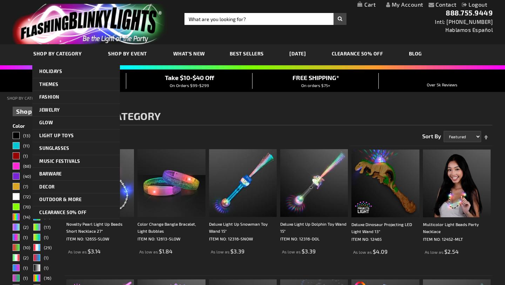
click at [64, 57] on link "SHOP BY CATEGORY" at bounding box center [58, 54] width 61 height 24
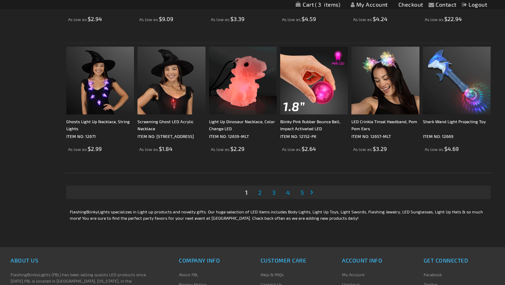
scroll to position [1270, 0]
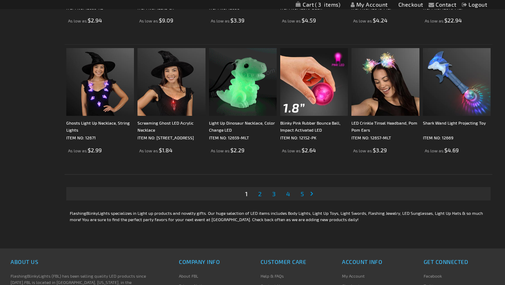
click at [260, 196] on span "2" at bounding box center [260, 194] width 4 height 8
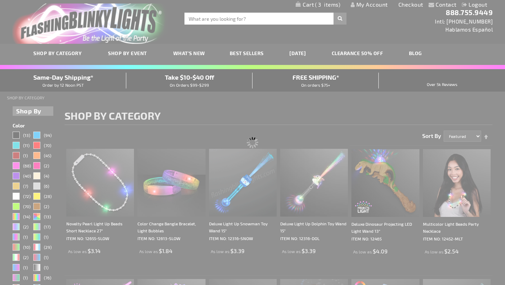
scroll to position [0, 0]
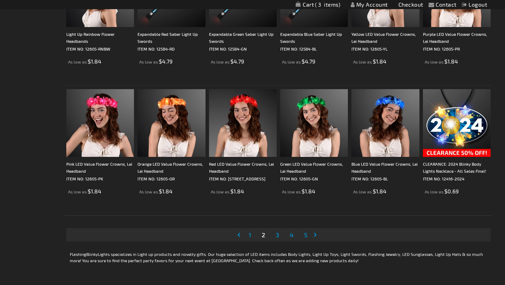
scroll to position [1245, 0]
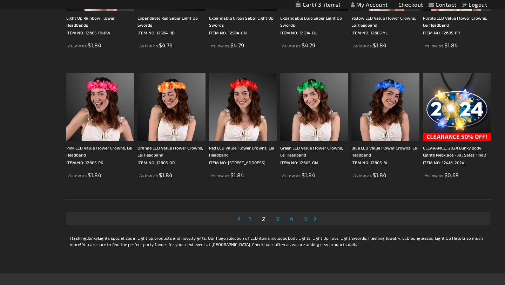
click at [277, 218] on span "3" at bounding box center [278, 219] width 4 height 8
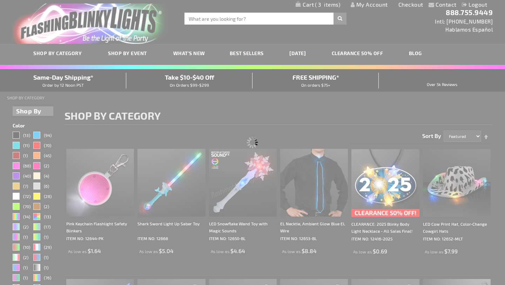
scroll to position [0, 0]
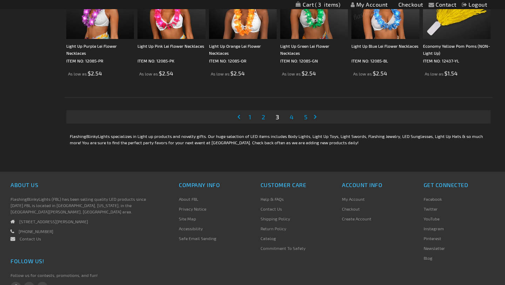
scroll to position [1346, 0]
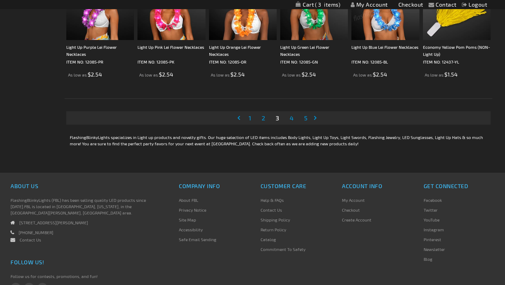
click at [290, 117] on span "4" at bounding box center [292, 118] width 4 height 8
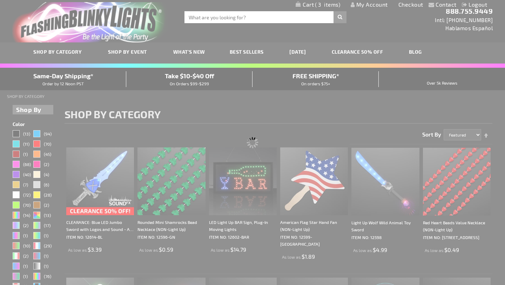
scroll to position [0, 0]
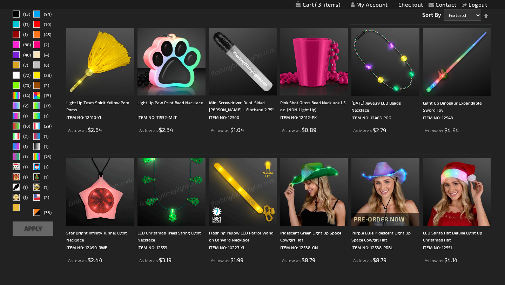
scroll to position [118, 0]
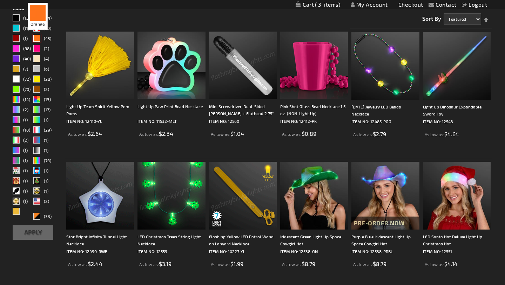
click at [37, 41] on div "Orange" at bounding box center [36, 38] width 7 height 7
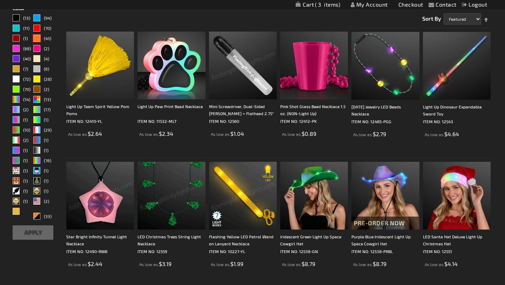
click at [20, 87] on link "(70)" at bounding box center [23, 90] width 20 height 8
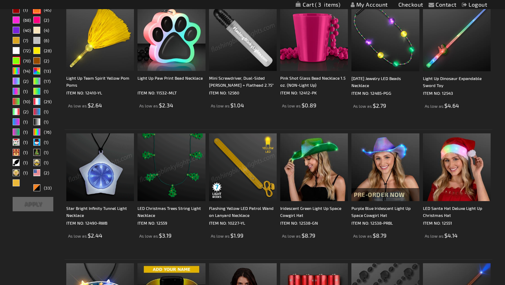
click at [36, 206] on button "Apply" at bounding box center [33, 204] width 41 height 14
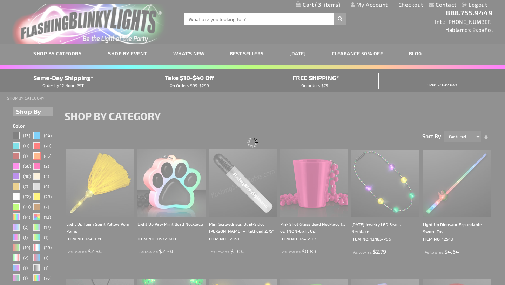
scroll to position [0, 0]
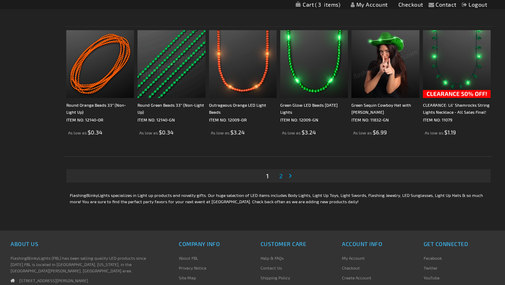
scroll to position [1307, 0]
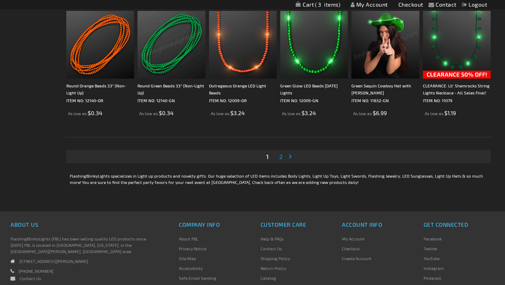
click link "Page 2"
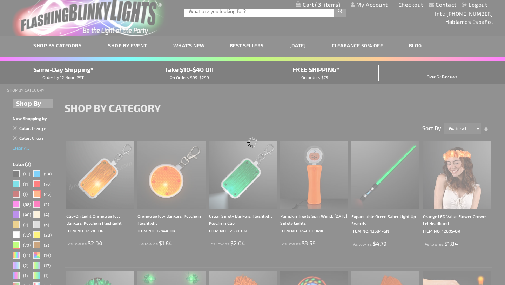
scroll to position [0, 0]
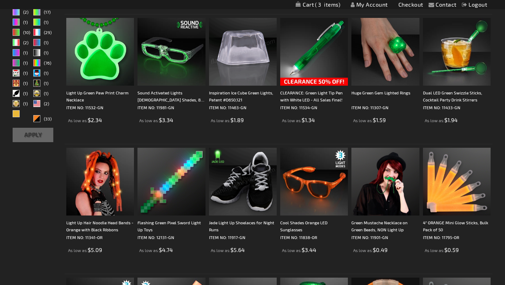
scroll to position [262, 0]
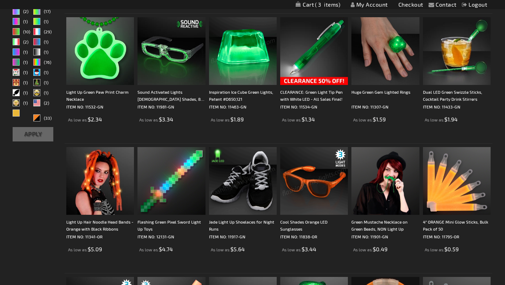
click img
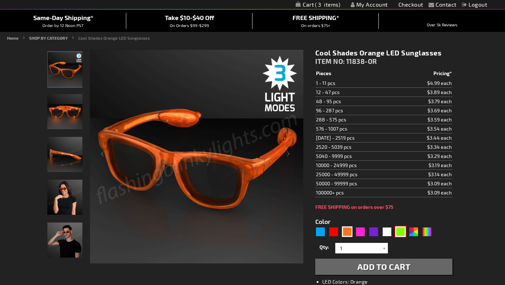
click at [404, 230] on div "Green" at bounding box center [401, 231] width 11 height 11
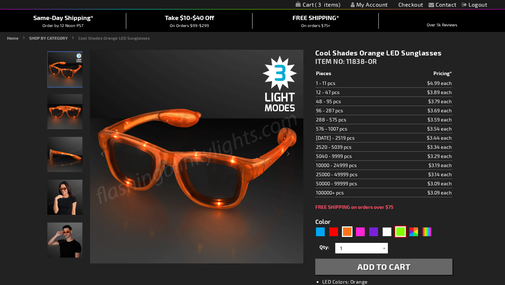
type input "5648"
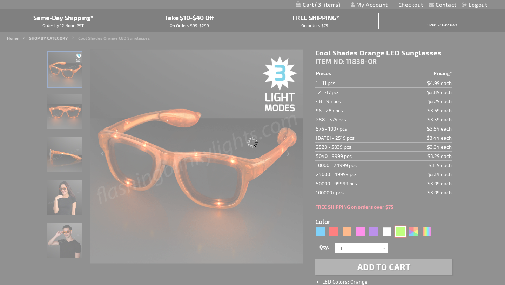
type input "11838-GN"
type input "Customize - Green Light Up LED Sunglasses - ITEM NO: 11838-GN"
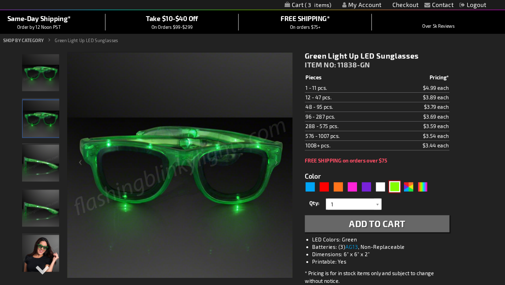
scroll to position [60, 0]
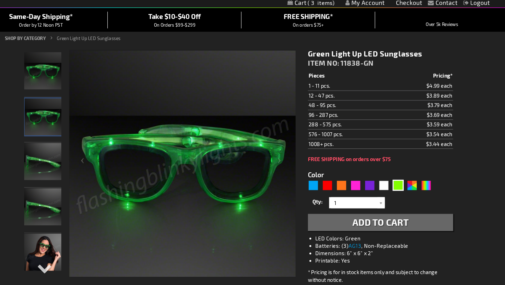
click at [370, 213] on span "Add to Cart" at bounding box center [384, 212] width 53 height 10
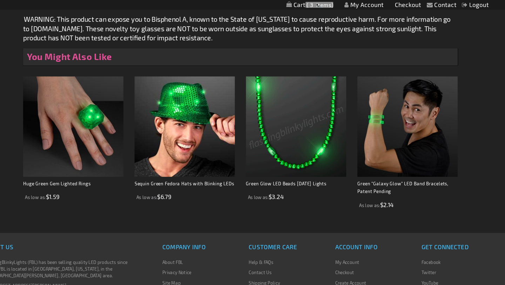
scroll to position [495, 0]
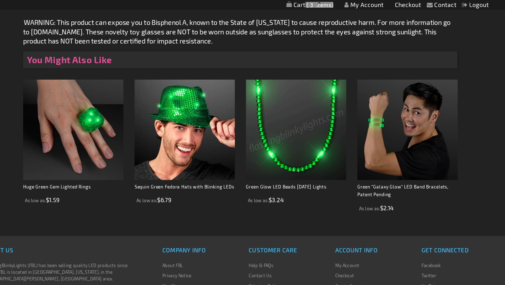
click at [287, 120] on img at bounding box center [305, 122] width 95 height 95
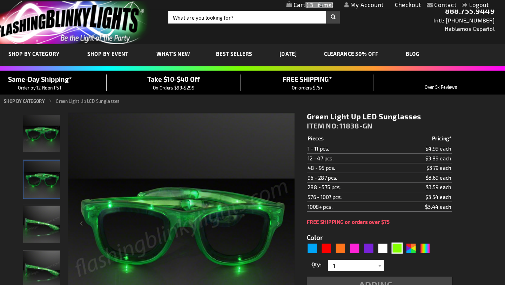
scroll to position [0, 0]
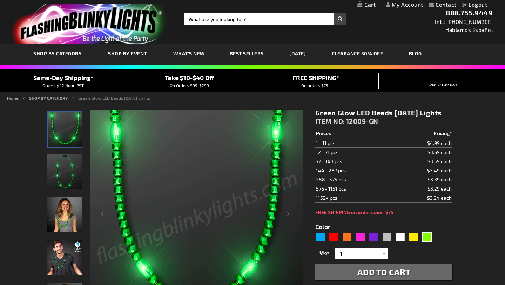
scroll to position [2, 0]
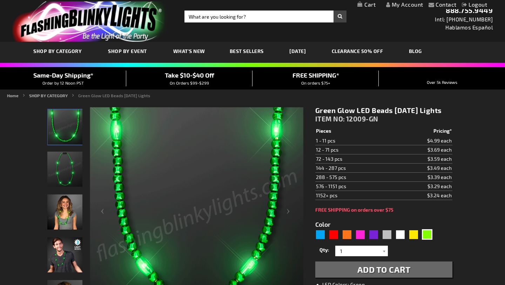
click at [68, 224] on img "Green Glow LED Beads Mardi Gras Lights" at bounding box center [64, 211] width 35 height 35
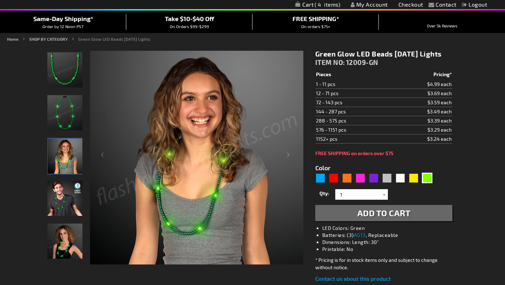
scroll to position [60, 0]
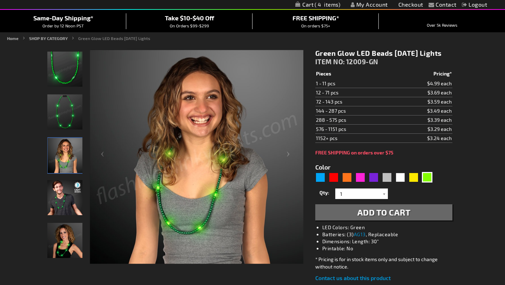
click at [67, 198] on img "Male wearing Green LED Light Up Mardi Gras Beads" at bounding box center [64, 197] width 35 height 35
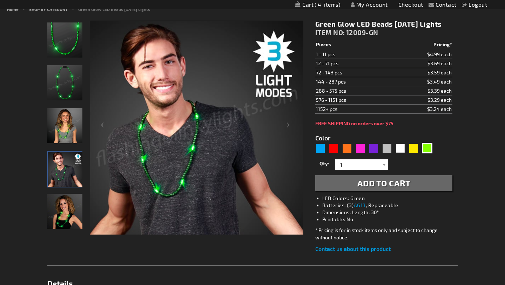
scroll to position [92, 0]
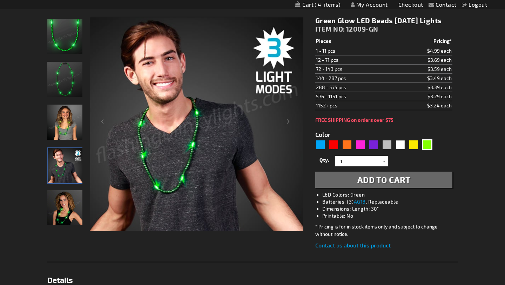
click at [63, 214] on img "Female wearing Green LED Light Up Mardi Gras Beads" at bounding box center [64, 207] width 35 height 35
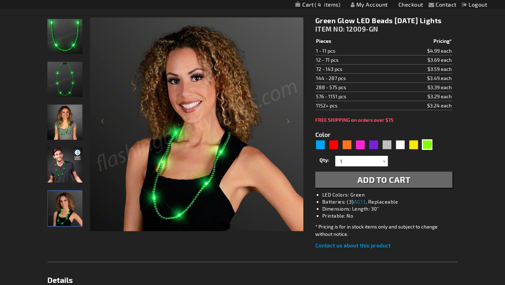
click at [345, 187] on button "Add to Cart" at bounding box center [384, 180] width 137 height 16
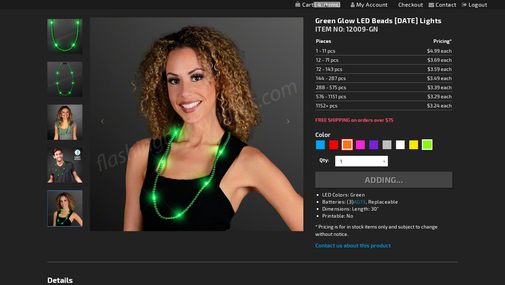
click at [346, 150] on div "Orange" at bounding box center [347, 144] width 11 height 11
type input "5637"
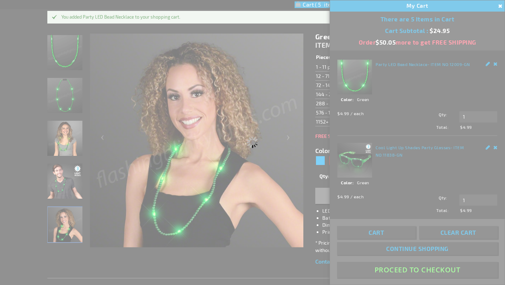
type input "12009-OR"
type input "Customize - Outrageous Orange LED Light Beads - ITEM NO: 12009-OR"
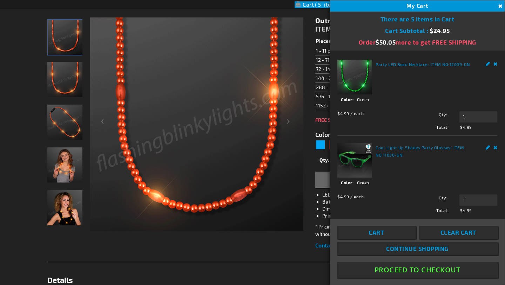
click at [65, 171] on img at bounding box center [64, 164] width 35 height 35
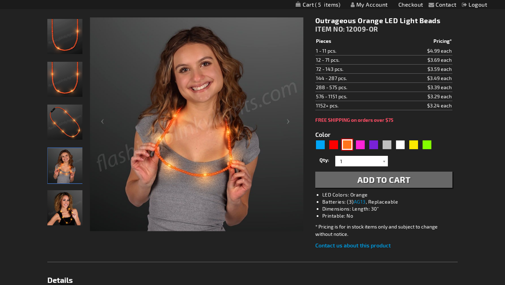
click at [68, 204] on img at bounding box center [64, 207] width 35 height 35
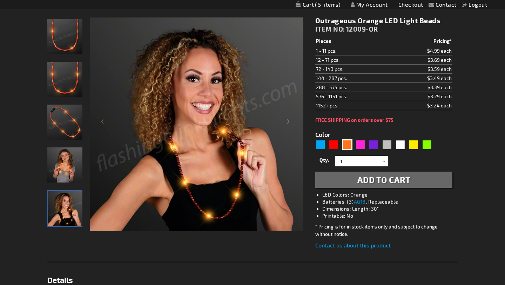
click at [388, 183] on span "Add to Cart" at bounding box center [384, 179] width 53 height 10
